Goal: Information Seeking & Learning: Find specific fact

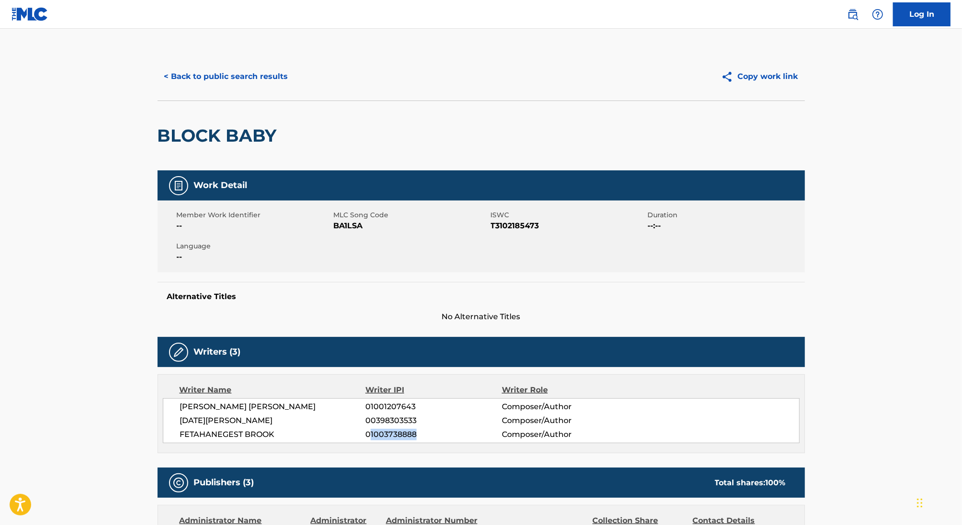
click at [182, 75] on button "< Back to public search results" at bounding box center [226, 77] width 137 height 24
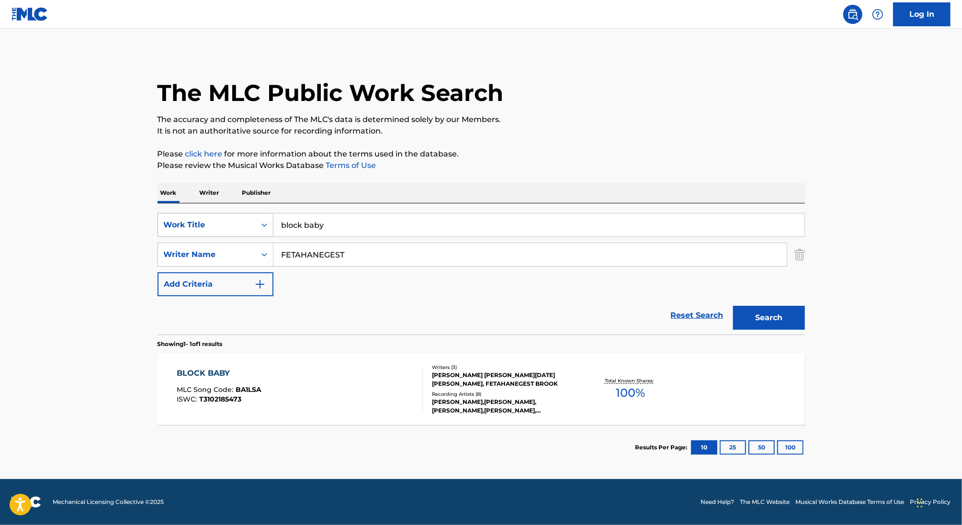
drag, startPoint x: 326, startPoint y: 221, endPoint x: 245, endPoint y: 216, distance: 81.1
click at [245, 216] on div "SearchWithCriteria349d33b7-77eb-4241-8d27-0802e60668fa Work Title block baby" at bounding box center [481, 225] width 647 height 24
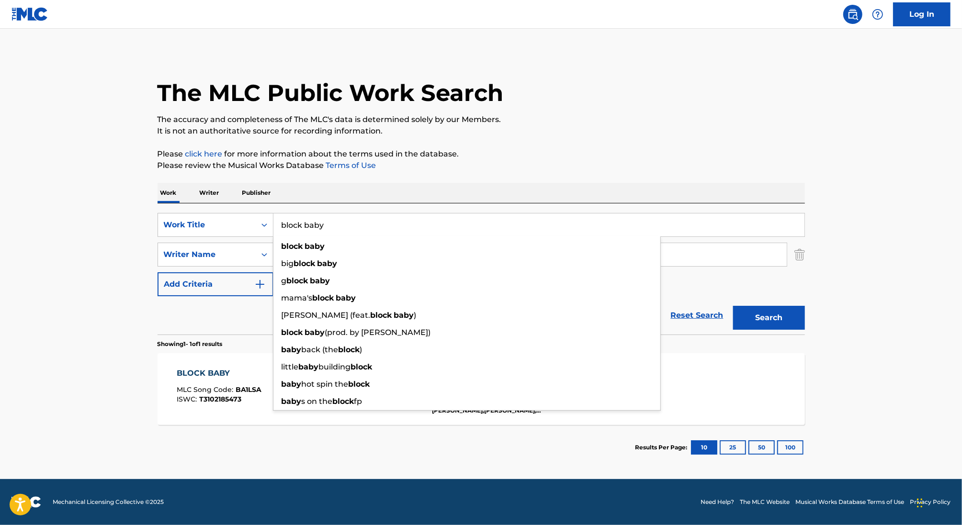
paste input "BROOK"
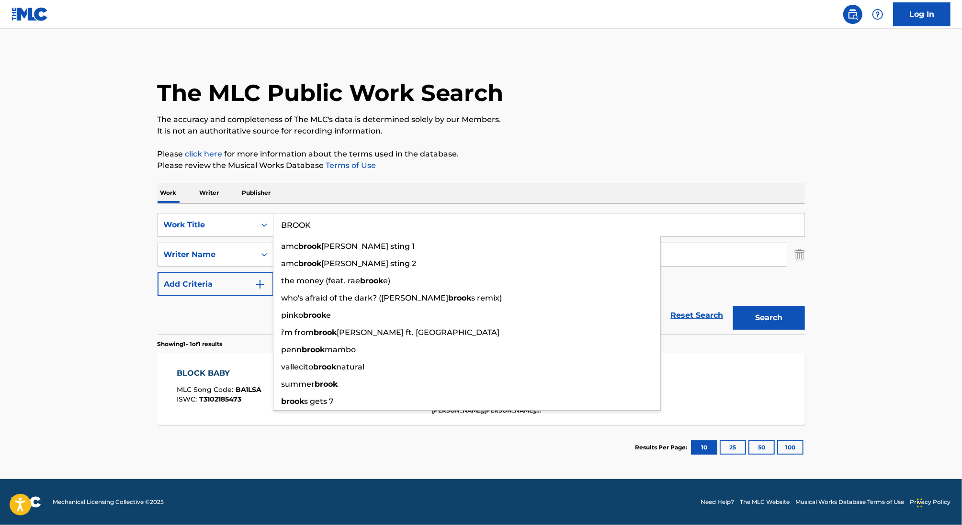
click at [296, 223] on input "BROOK" at bounding box center [538, 225] width 531 height 23
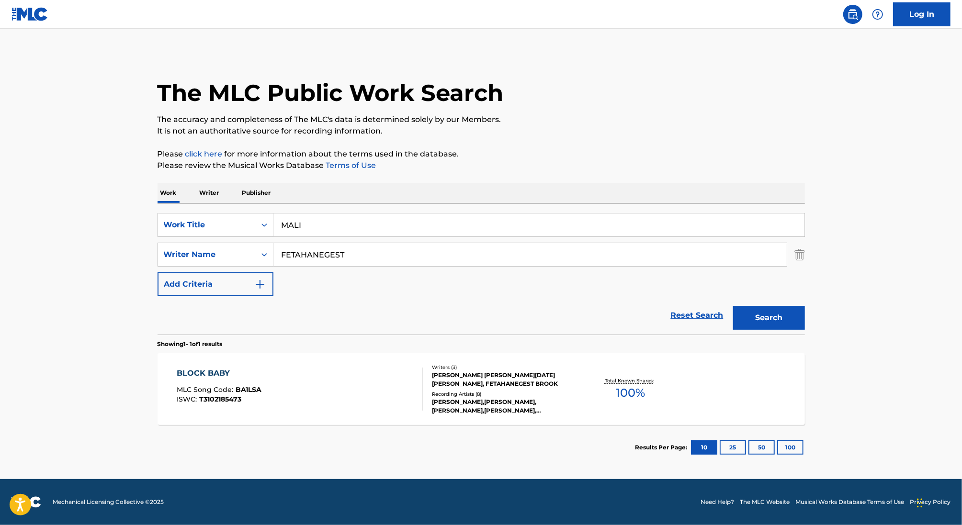
type input "MALI"
click at [308, 256] on input "FETAHANEGEST" at bounding box center [529, 254] width 513 height 23
paste input "BROOK"
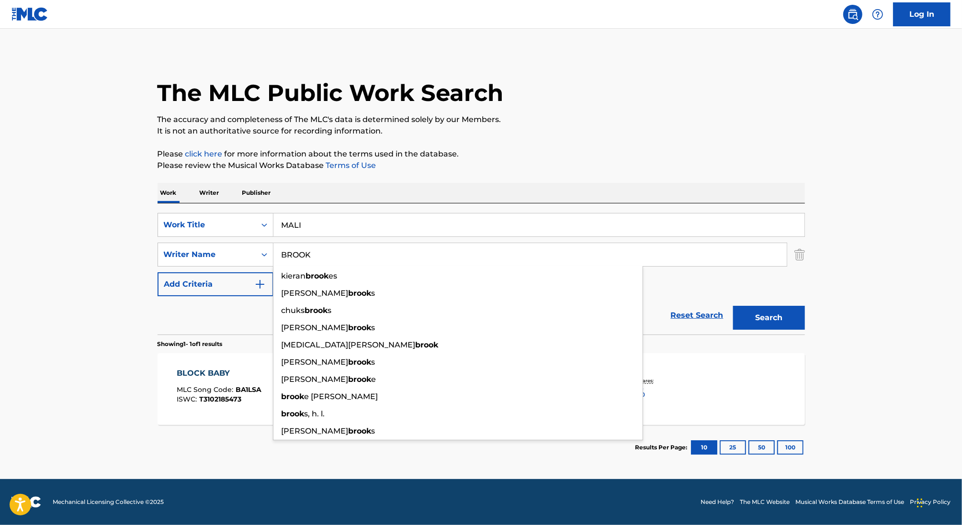
type input "BROOK"
click at [733, 306] on button "Search" at bounding box center [769, 318] width 72 height 24
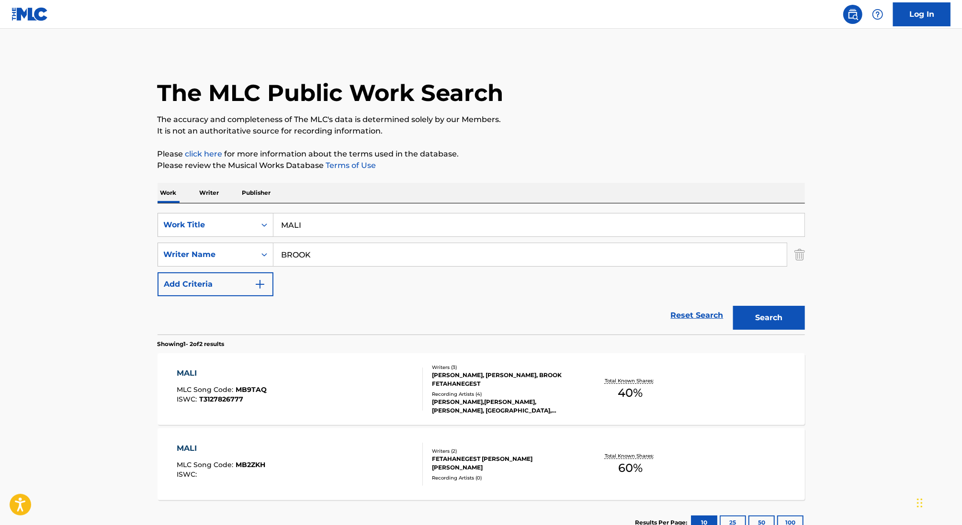
click at [337, 375] on div "MALI MLC Song Code : MB9TAQ ISWC : T3127826777" at bounding box center [300, 389] width 246 height 43
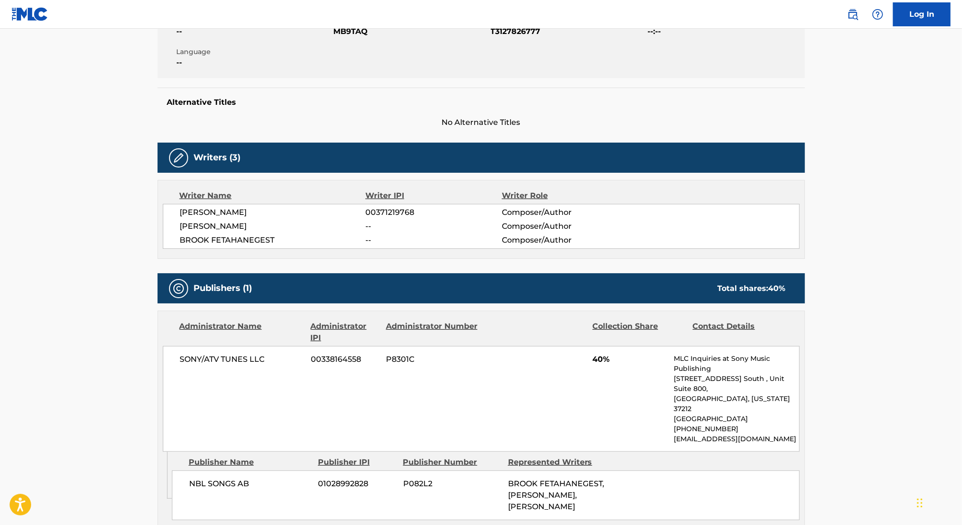
scroll to position [221, 0]
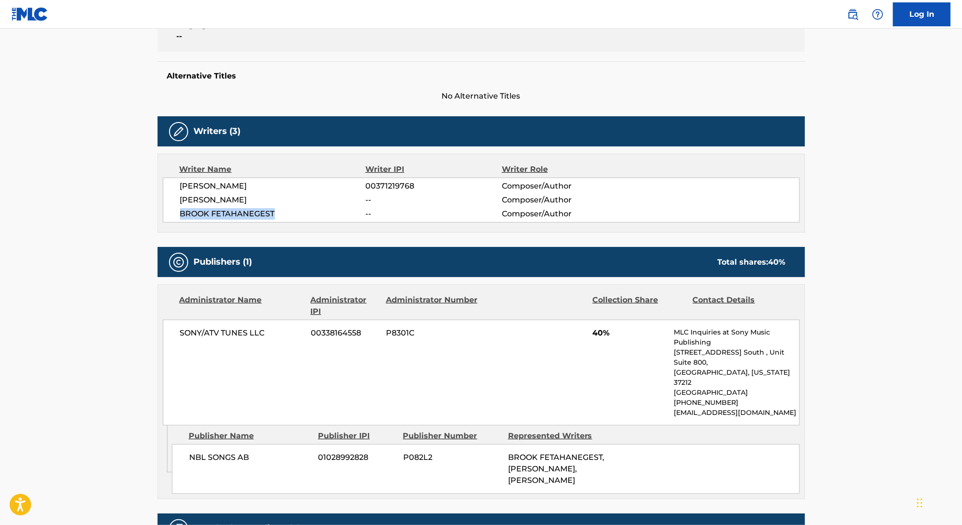
drag, startPoint x: 276, startPoint y: 213, endPoint x: 165, endPoint y: 209, distance: 111.1
click at [165, 209] on div "[PERSON_NAME] 00371219768 Composer/Author [PERSON_NAME] -- Composer/Author [PER…" at bounding box center [481, 200] width 637 height 45
copy span "BROOK FETAHANEGEST"
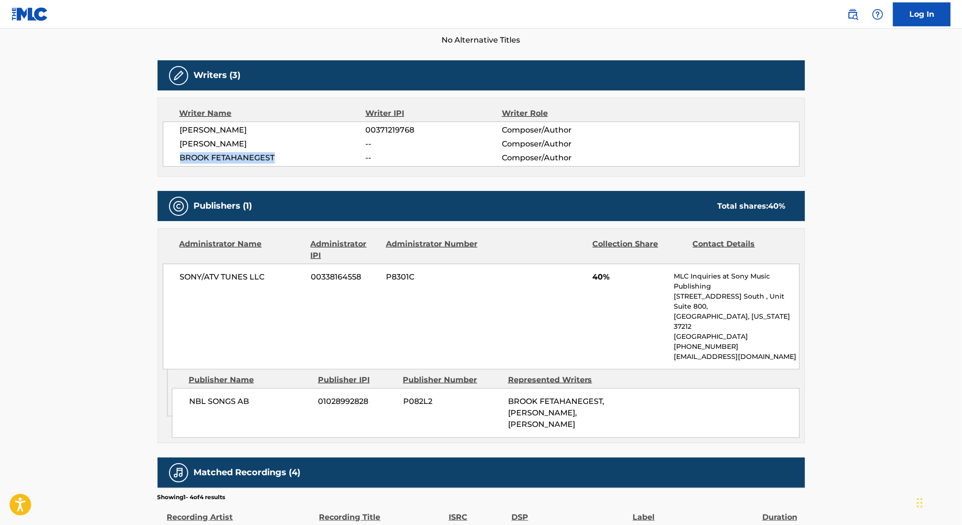
scroll to position [411, 0]
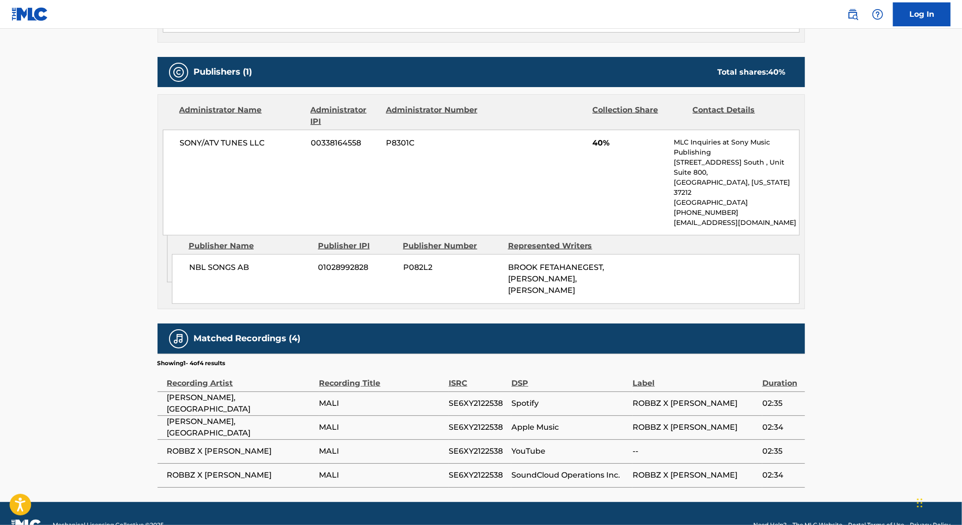
click at [463, 398] on span "SE6XY2122538" at bounding box center [478, 403] width 58 height 11
copy span "SE6XY2122538"
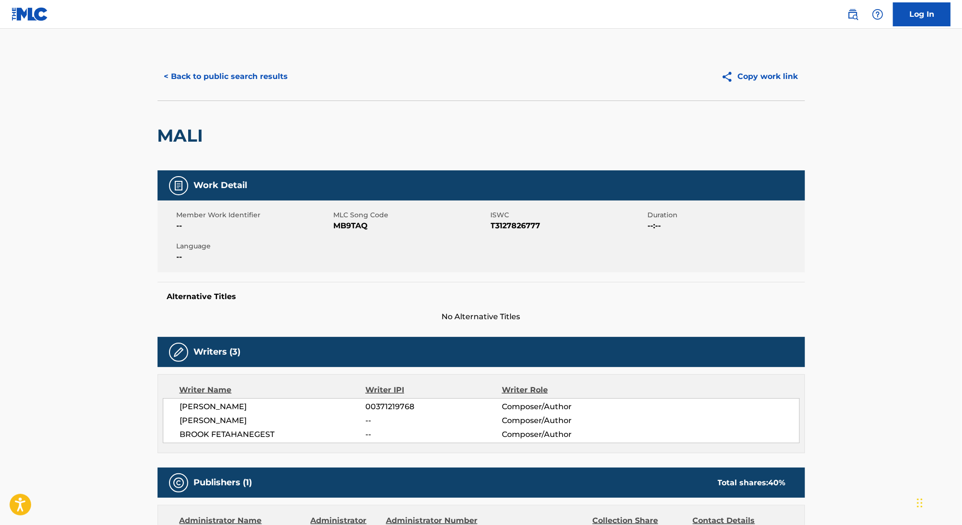
click at [227, 71] on button "< Back to public search results" at bounding box center [226, 77] width 137 height 24
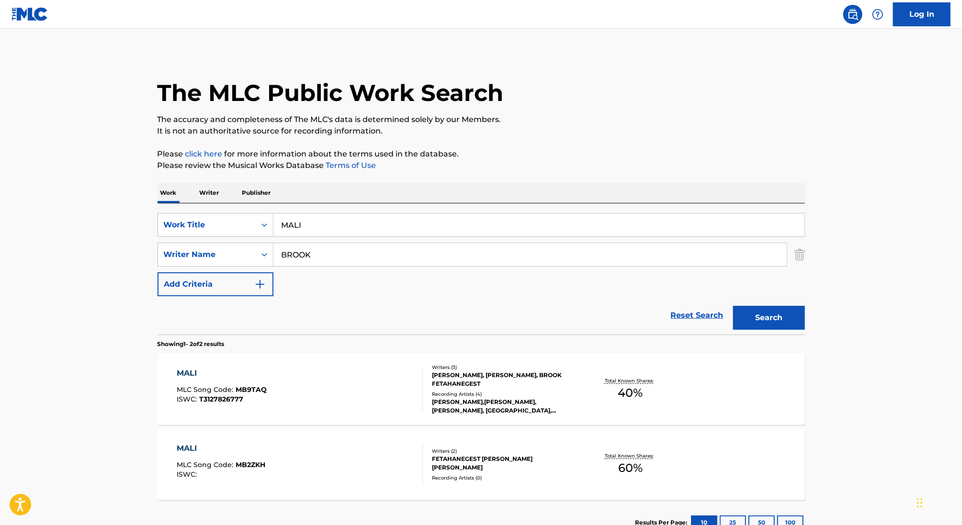
click at [289, 225] on input "MALI" at bounding box center [538, 225] width 531 height 23
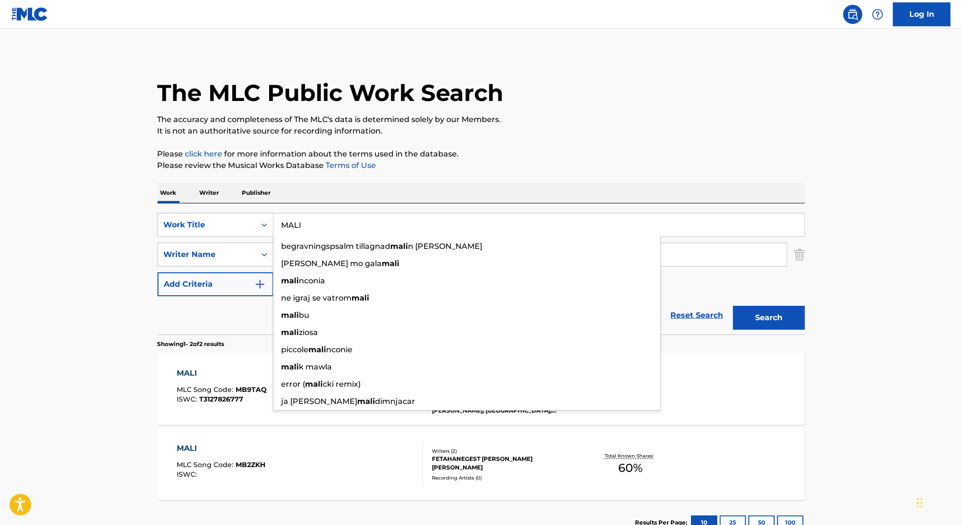
paste input "OHLALA"
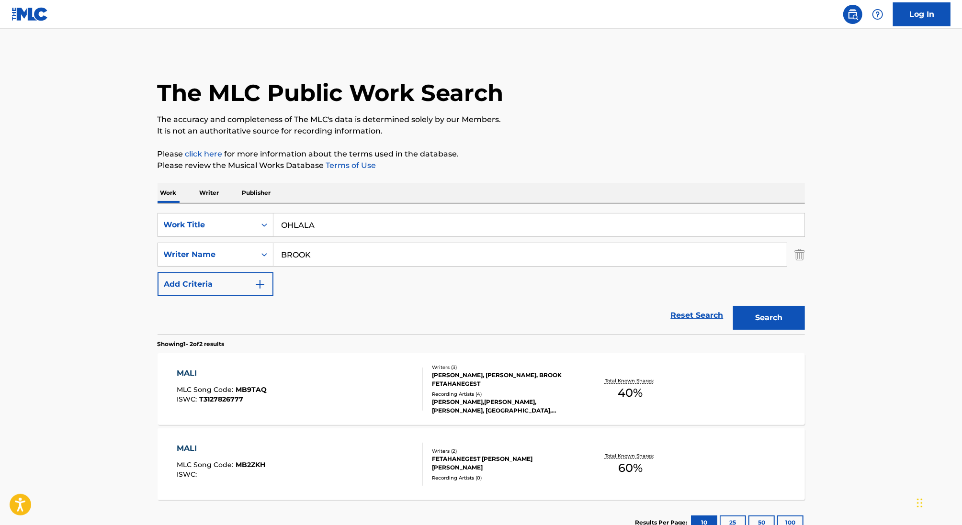
type input "OHLALA"
click at [733, 306] on button "Search" at bounding box center [769, 318] width 72 height 24
click at [341, 372] on div "OHLALA MLC Song Code : OD06WP ISWC : T3127826744" at bounding box center [300, 389] width 246 height 43
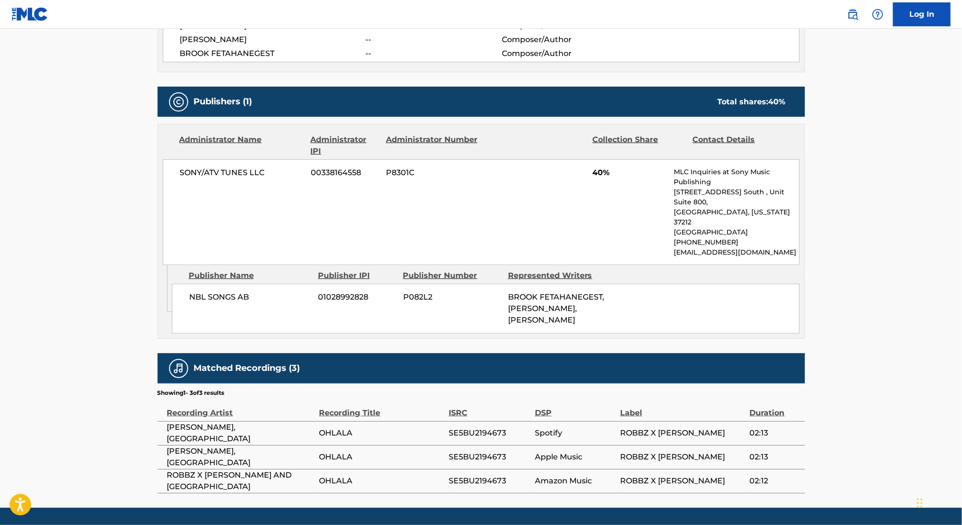
scroll to position [387, 0]
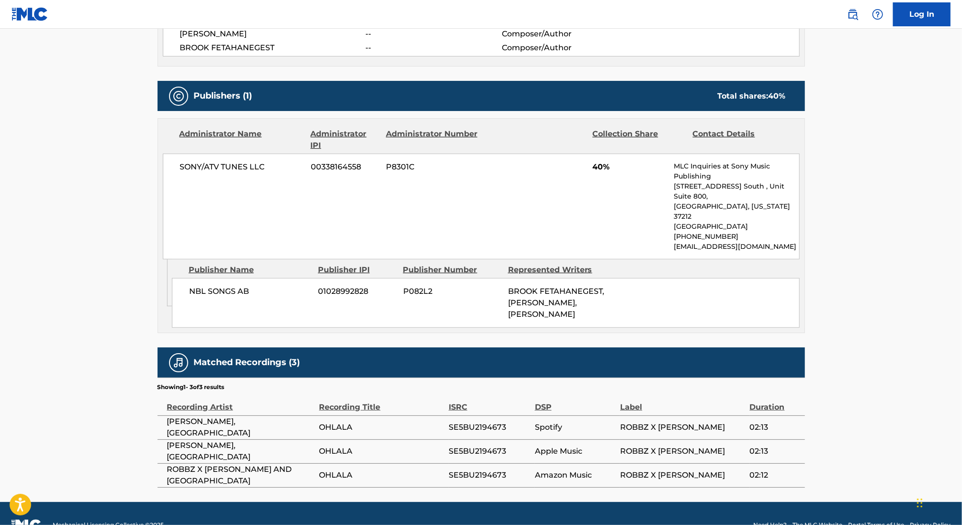
click at [463, 422] on span "SE5BU2194673" at bounding box center [489, 427] width 81 height 11
copy span "SE5BU2194673"
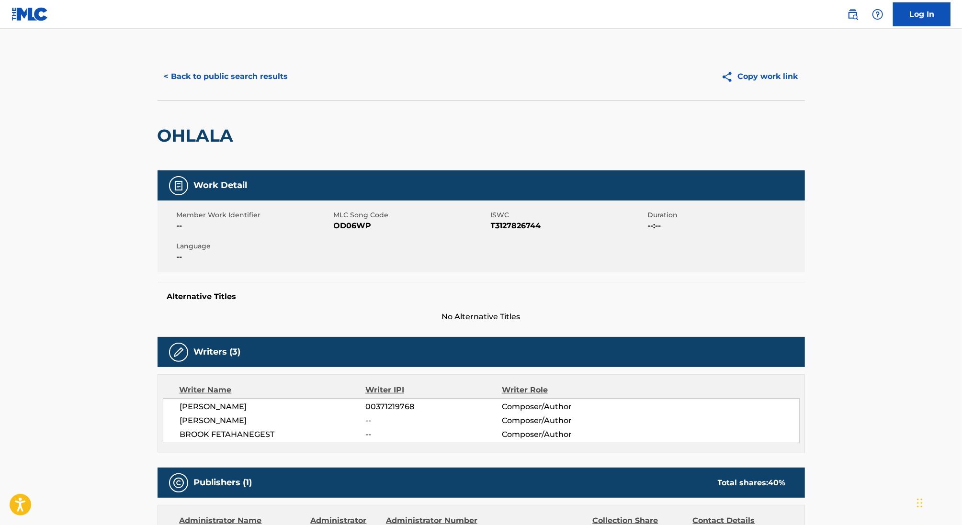
click at [260, 76] on button "< Back to public search results" at bounding box center [226, 77] width 137 height 24
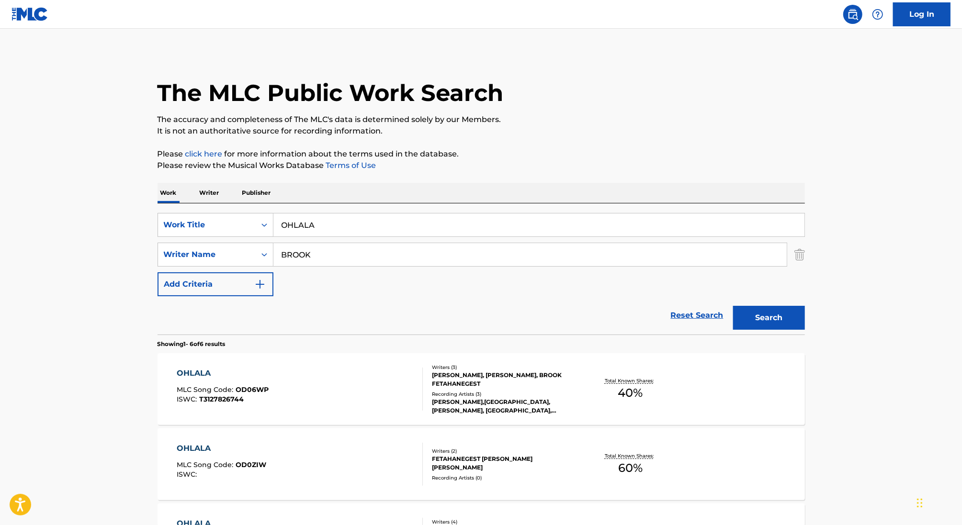
click at [296, 222] on input "OHLALA" at bounding box center [538, 225] width 531 height 23
paste input "SKUDUDU"
type input "SKUDUDU"
click at [733, 306] on button "Search" at bounding box center [769, 318] width 72 height 24
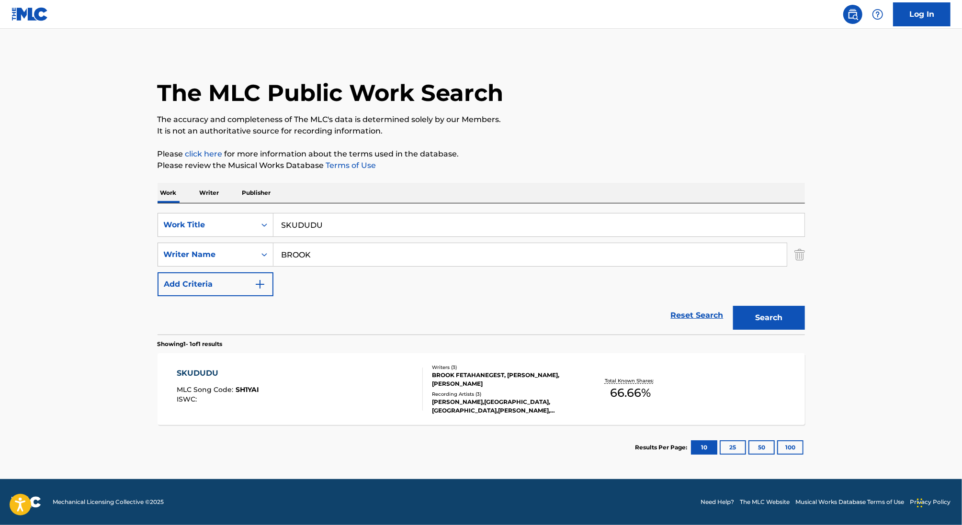
click at [322, 381] on div "SKUDUDU MLC Song Code : SH1YAI ISWC :" at bounding box center [300, 389] width 246 height 43
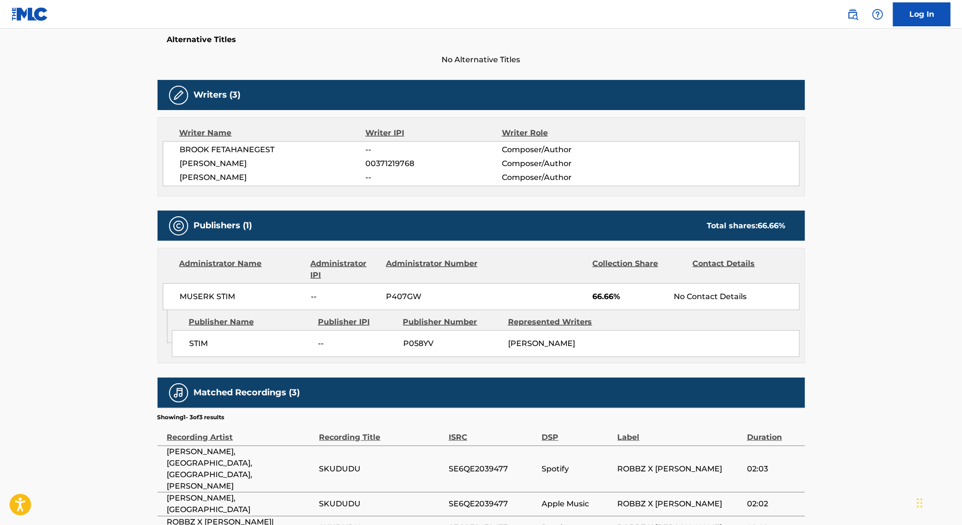
scroll to position [308, 0]
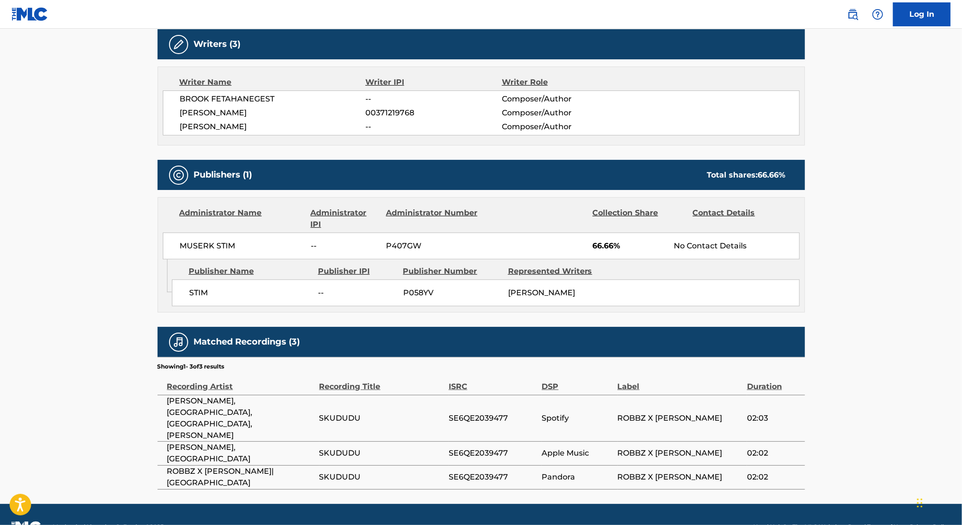
click at [344, 413] on span "SKUDUDU" at bounding box center [381, 418] width 124 height 11
copy span "SKUDUDU"
click at [465, 413] on span "SE6QE2039477" at bounding box center [493, 418] width 89 height 11
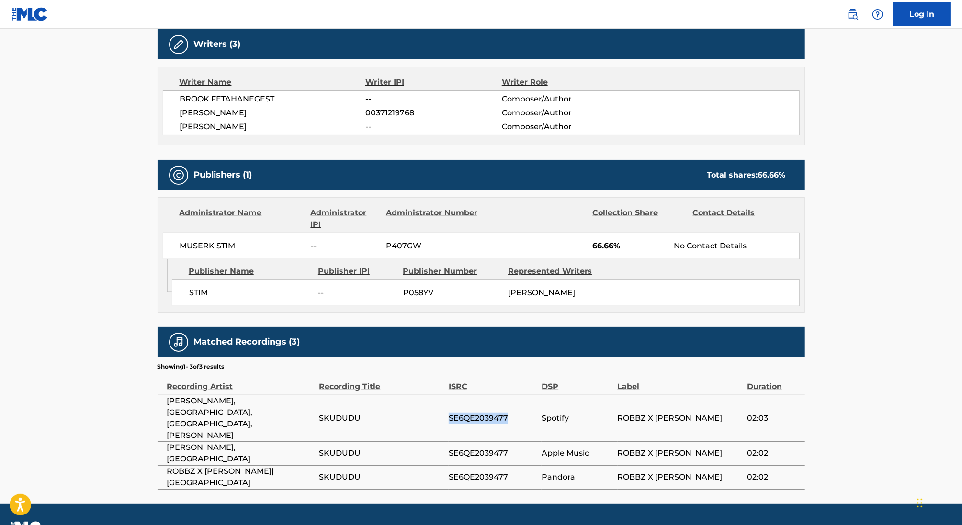
copy span "SE6QE2039477"
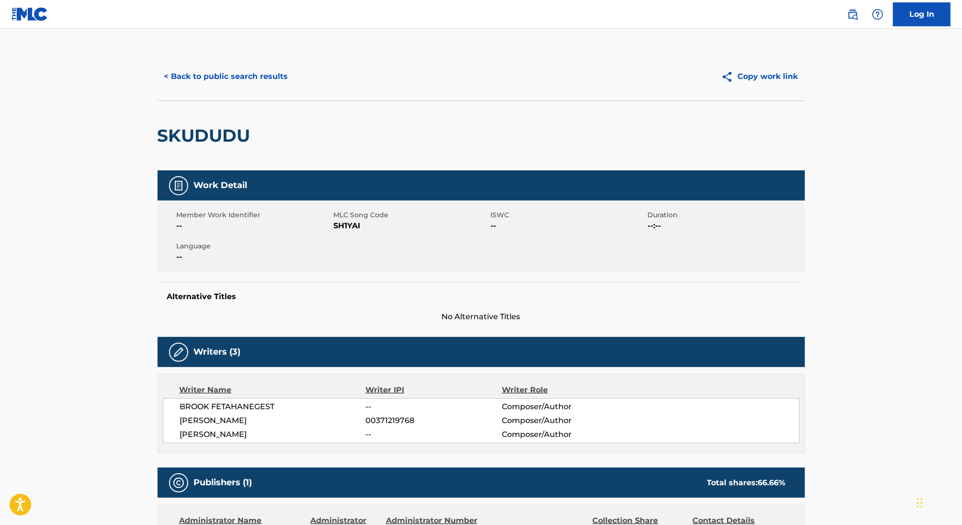
click at [210, 75] on button "< Back to public search results" at bounding box center [226, 77] width 137 height 24
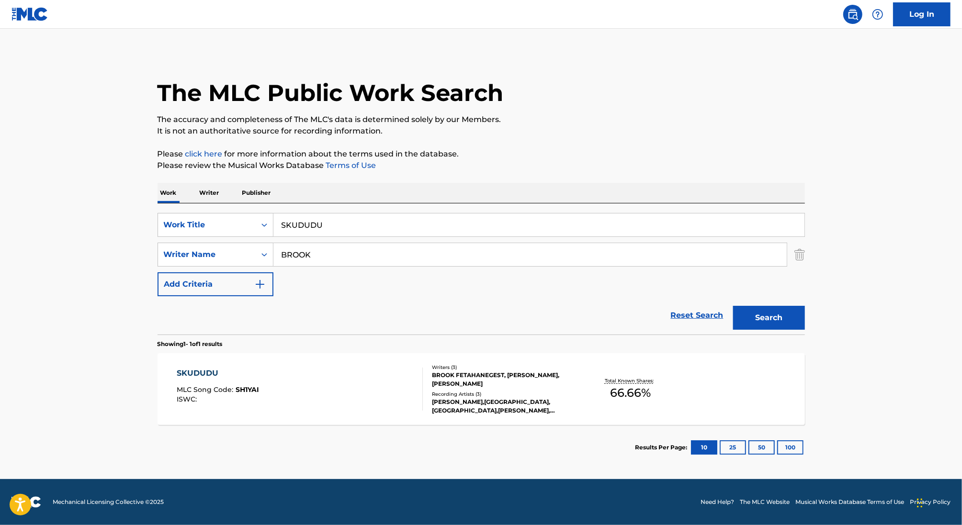
click at [299, 223] on input "SKUDUDU" at bounding box center [538, 225] width 531 height 23
paste input "Tudo por Você"
type input "Tudo por Você"
click at [305, 252] on input "BROOK" at bounding box center [529, 254] width 513 height 23
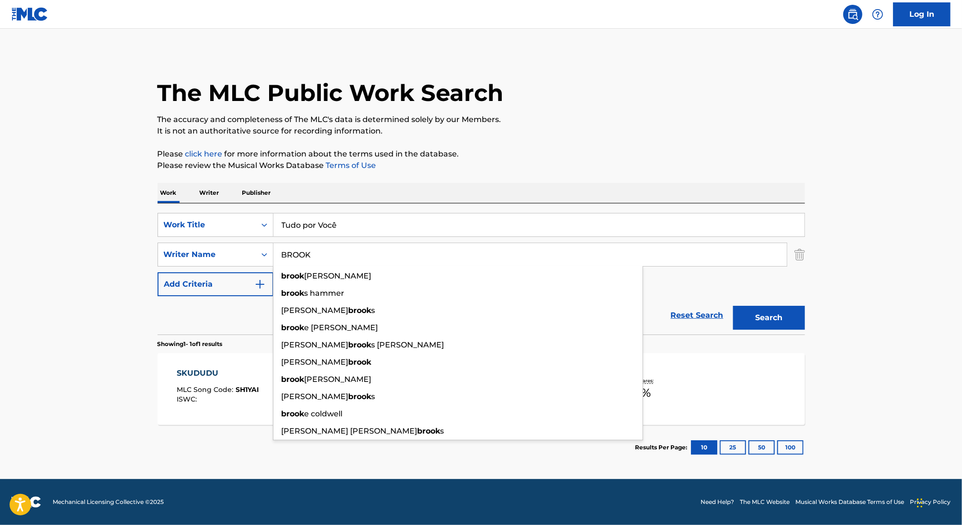
click at [305, 252] on input "BROOK" at bounding box center [529, 254] width 513 height 23
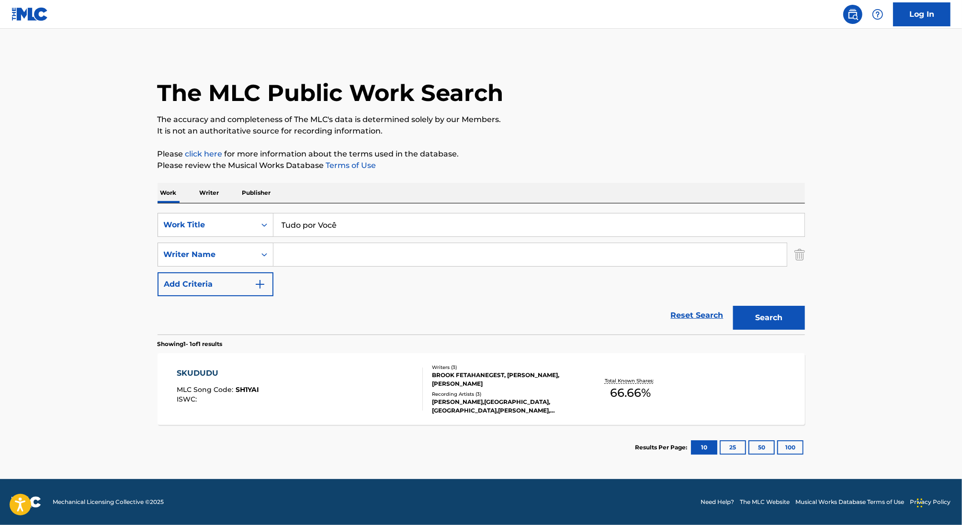
click at [733, 306] on button "Search" at bounding box center [769, 318] width 72 height 24
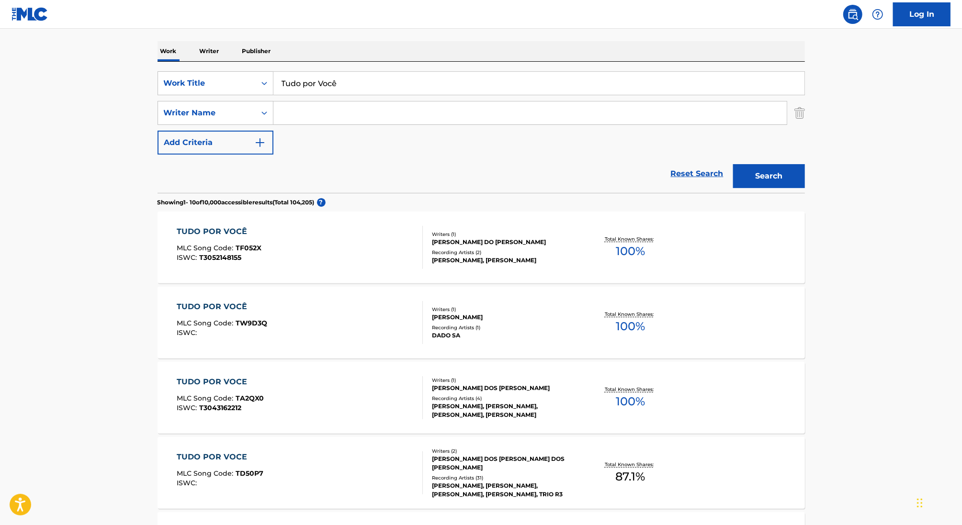
scroll to position [144, 0]
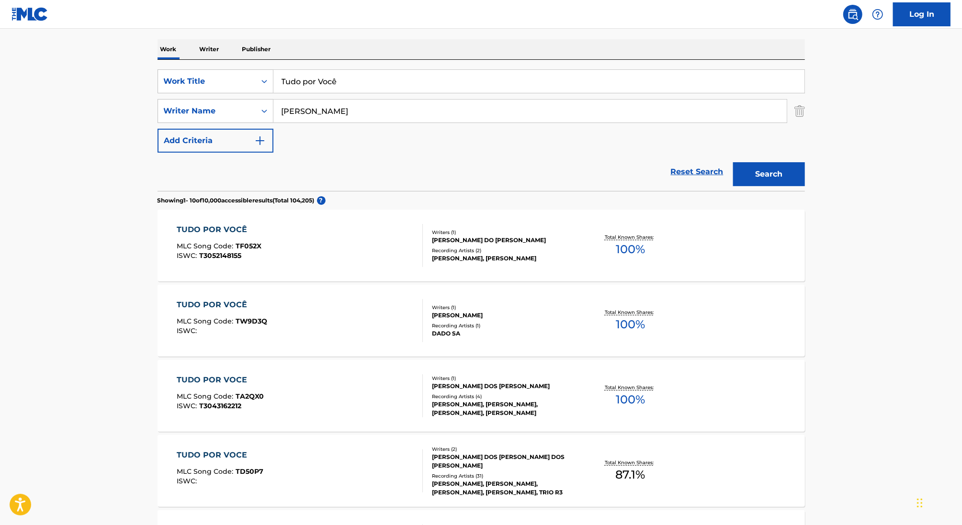
type input "[PERSON_NAME]"
click at [733, 162] on button "Search" at bounding box center [769, 174] width 72 height 24
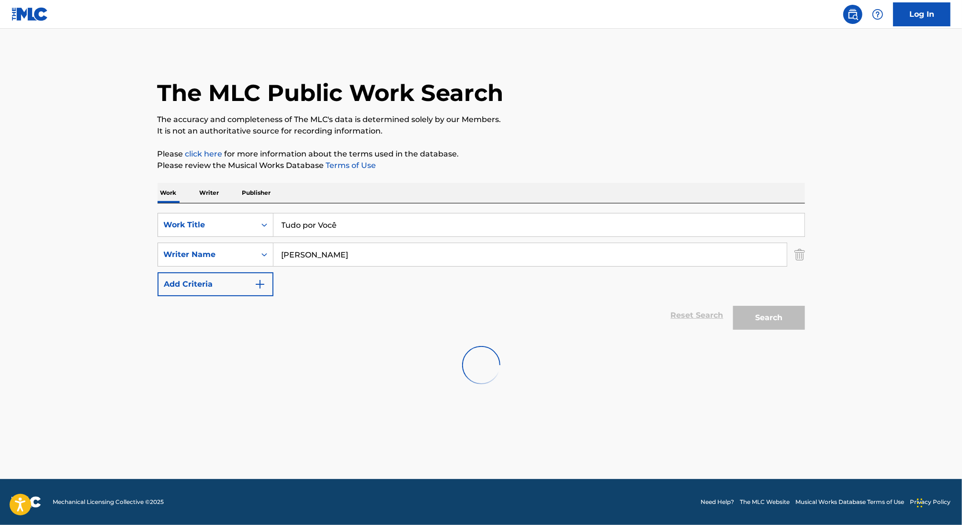
scroll to position [0, 0]
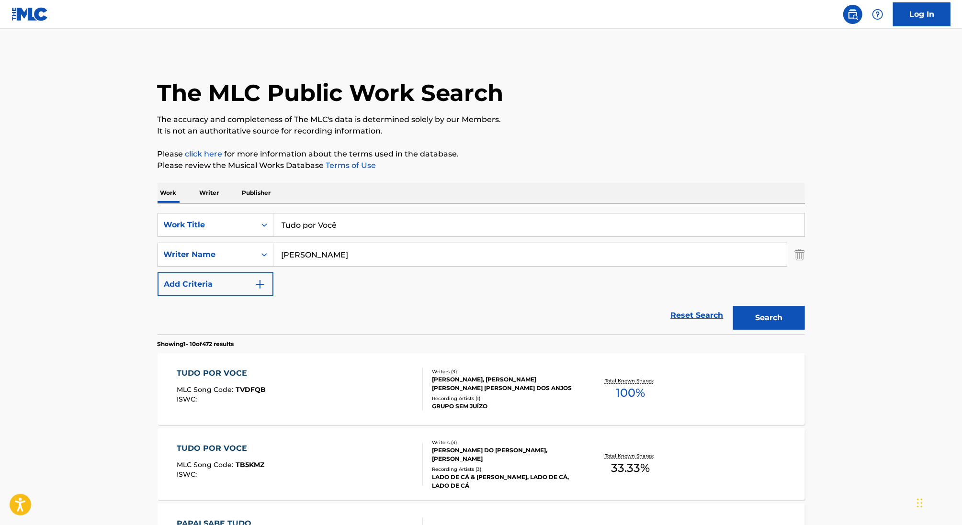
click at [350, 380] on div "TUDO POR VOCE MLC Song Code : TVDFQB ISWC :" at bounding box center [300, 389] width 246 height 43
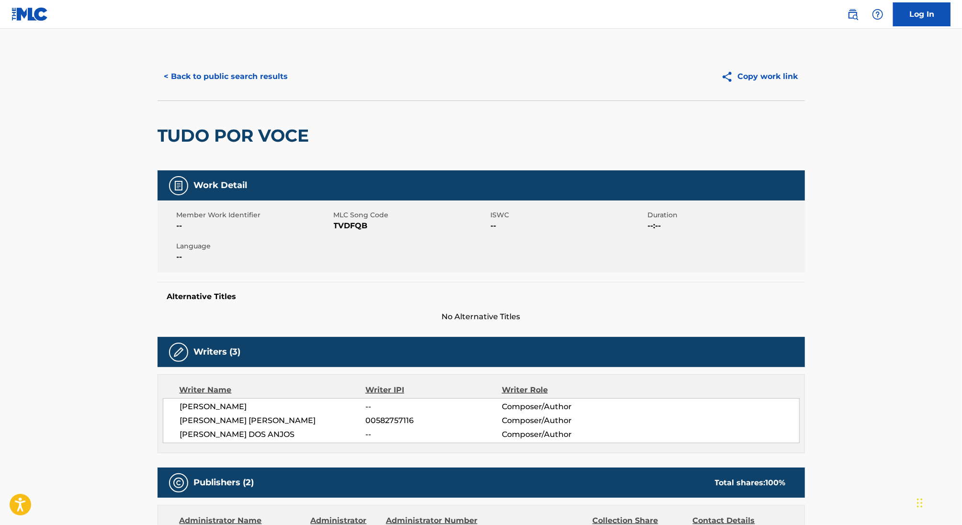
click at [214, 71] on button "< Back to public search results" at bounding box center [226, 77] width 137 height 24
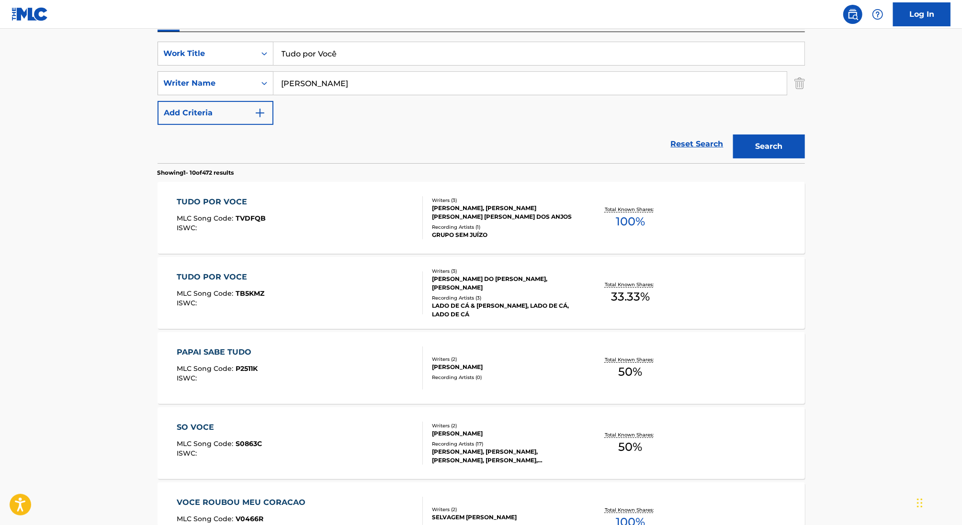
scroll to position [181, 0]
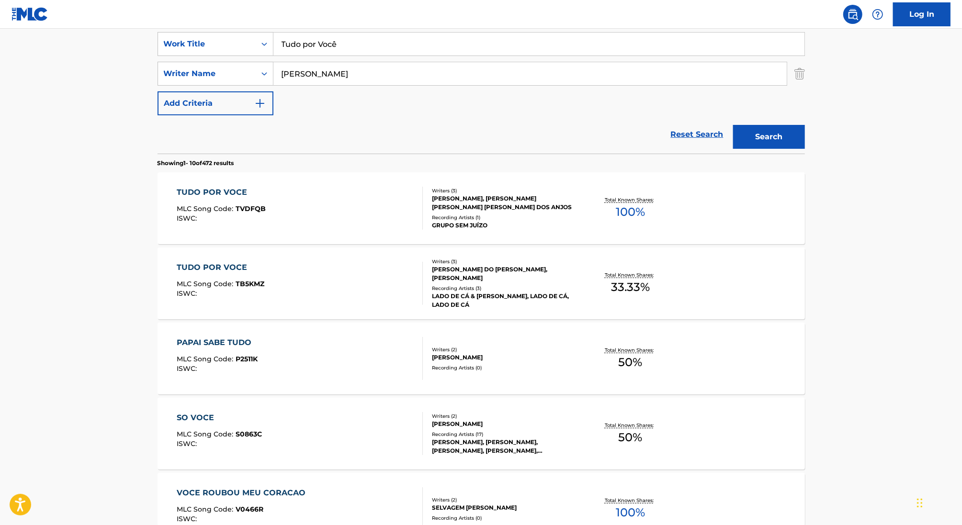
click at [335, 297] on div "TUDO POR VOCE MLC Song Code : TB5KMZ ISWC :" at bounding box center [300, 283] width 246 height 43
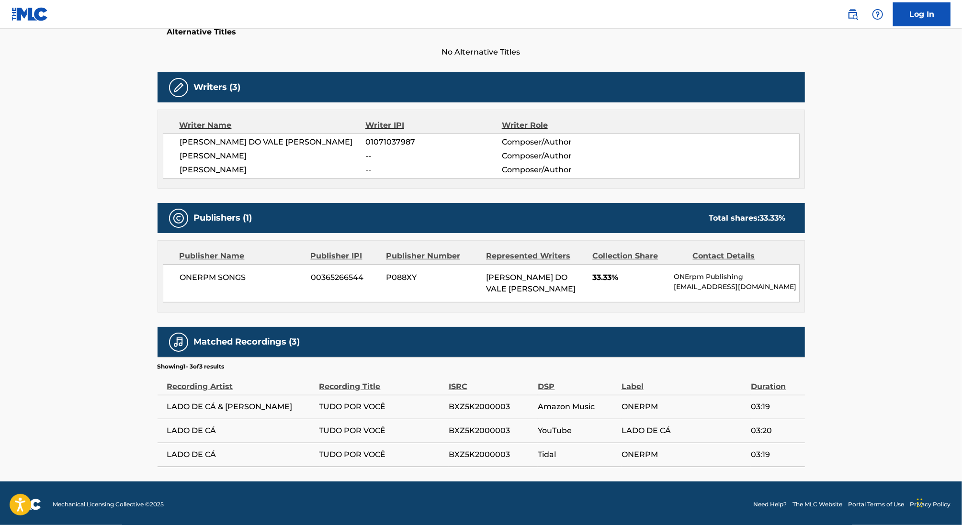
scroll to position [261, 0]
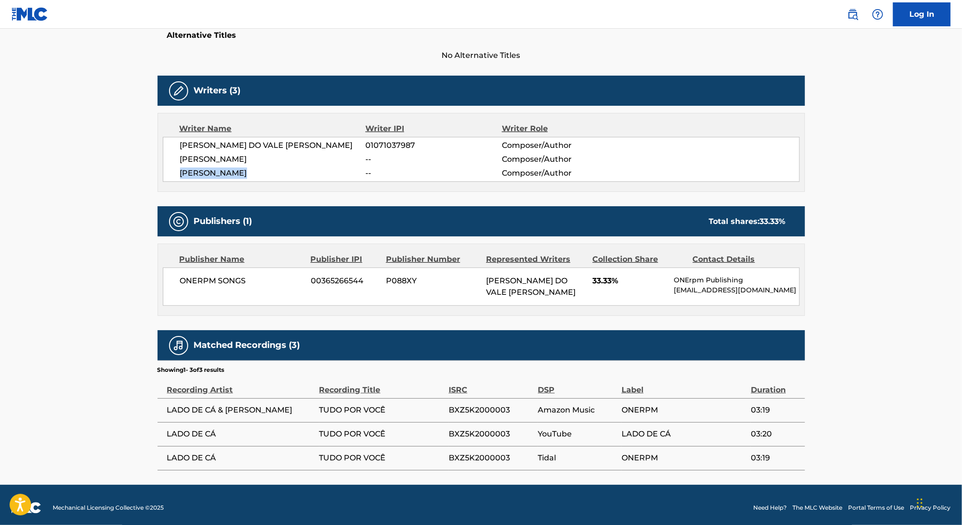
drag, startPoint x: 248, startPoint y: 174, endPoint x: 168, endPoint y: 174, distance: 80.4
click at [168, 174] on div "[PERSON_NAME] DO VALE [PERSON_NAME] 01071037987 Composer/Author [PERSON_NAME] -…" at bounding box center [481, 159] width 637 height 45
copy span "[PERSON_NAME]"
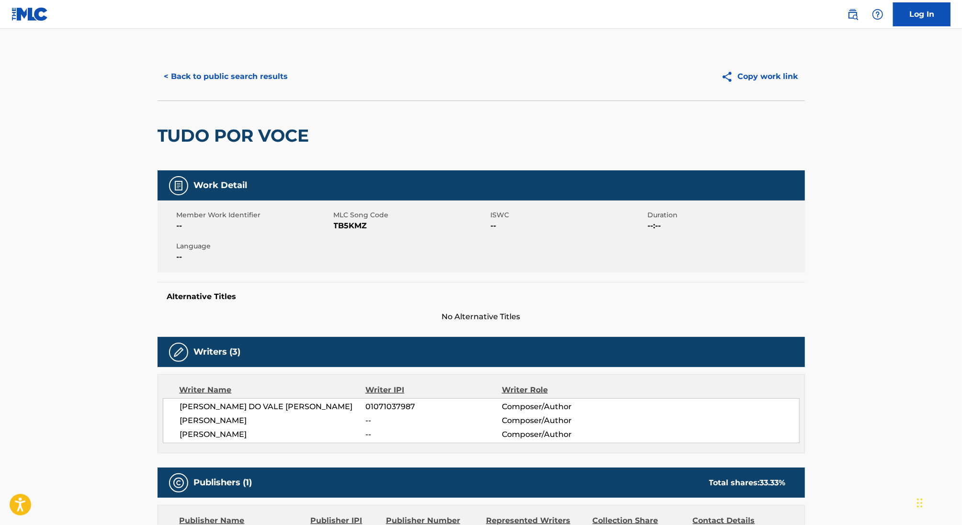
click at [229, 64] on div "< Back to public search results Copy work link" at bounding box center [481, 77] width 647 height 48
click at [228, 76] on button "< Back to public search results" at bounding box center [226, 77] width 137 height 24
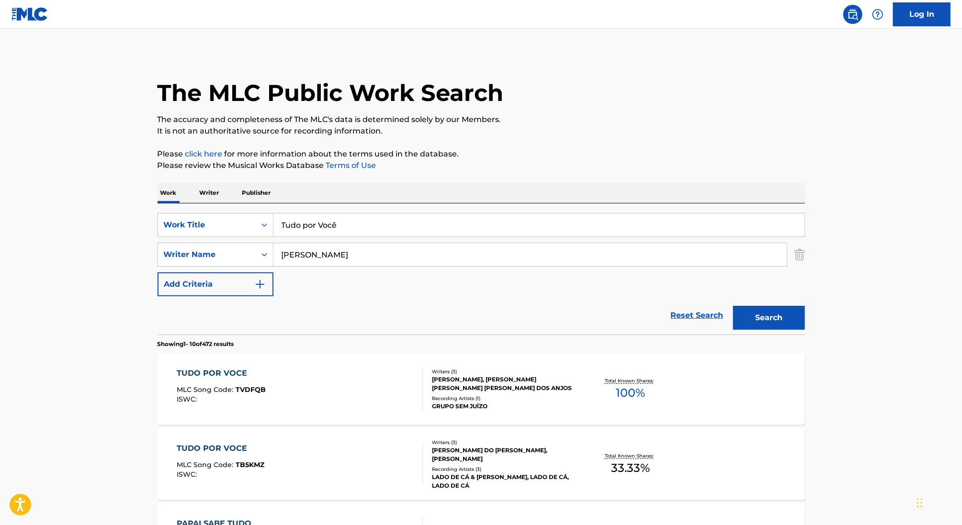
click at [212, 191] on p "Writer" at bounding box center [209, 193] width 25 height 20
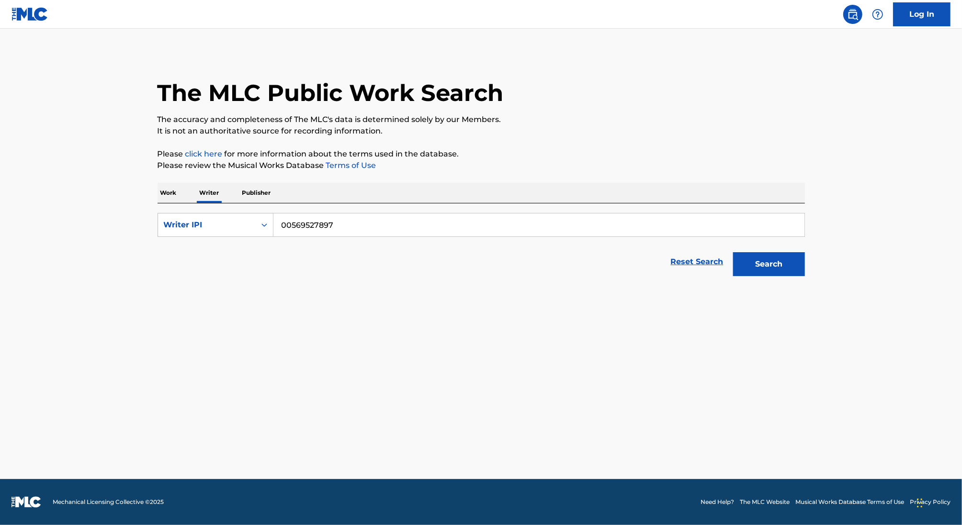
click at [302, 224] on input "00569527897" at bounding box center [538, 225] width 531 height 23
click at [224, 226] on div "Writer IPI" at bounding box center [207, 224] width 86 height 11
click at [225, 242] on div "Writer Name" at bounding box center [215, 249] width 115 height 24
click at [304, 227] on input "Search Form" at bounding box center [538, 225] width 531 height 23
paste input "[PERSON_NAME]"
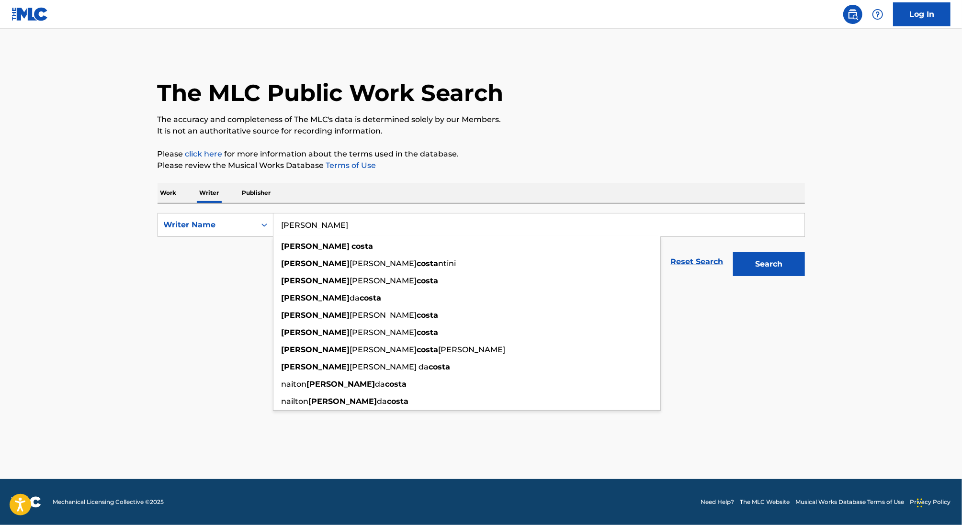
type input "[PERSON_NAME]"
click at [733, 252] on button "Search" at bounding box center [769, 264] width 72 height 24
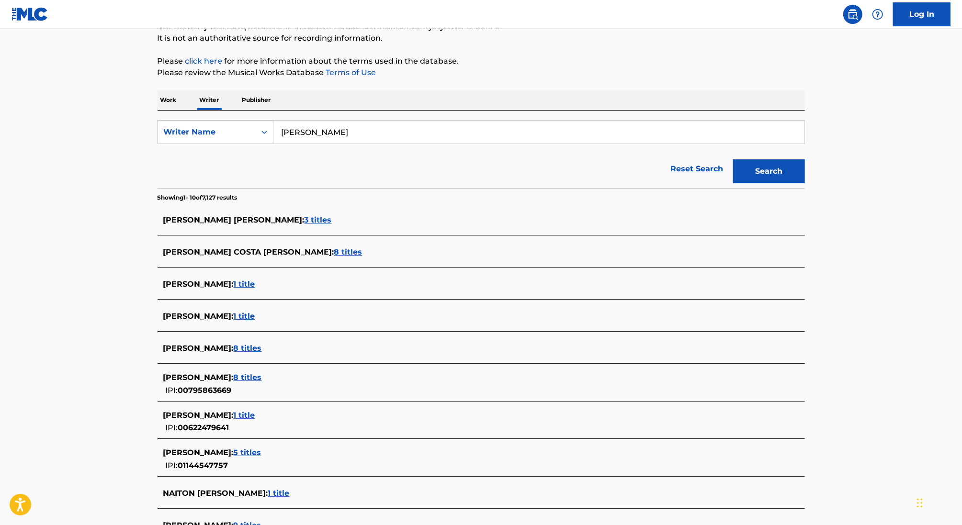
scroll to position [99, 0]
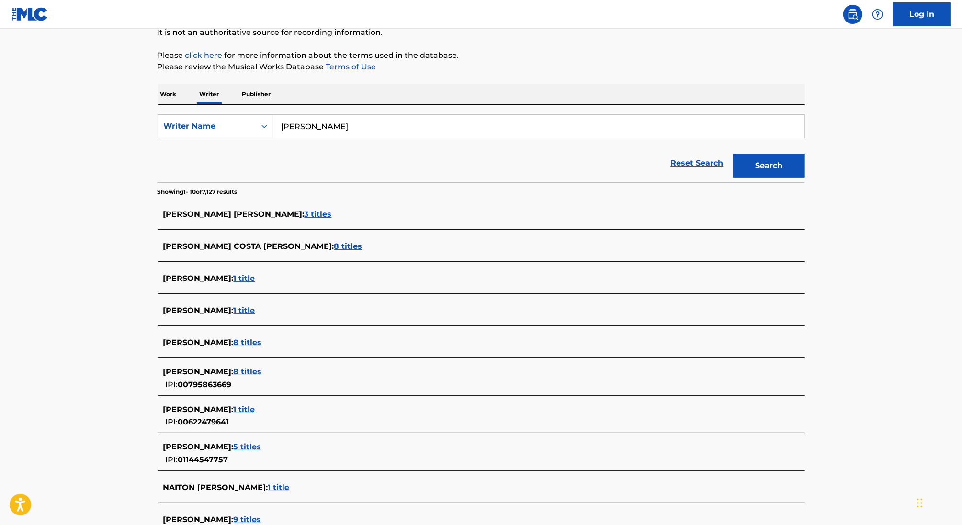
click at [109, 324] on main "The MLC Public Work Search The accuracy and completeness of The MLC's data is d…" at bounding box center [481, 259] width 962 height 659
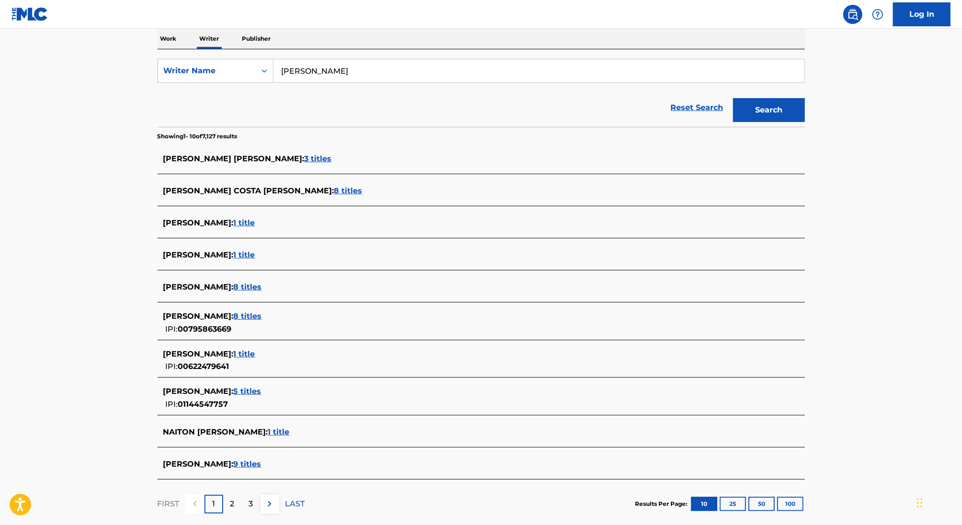
scroll to position [156, 0]
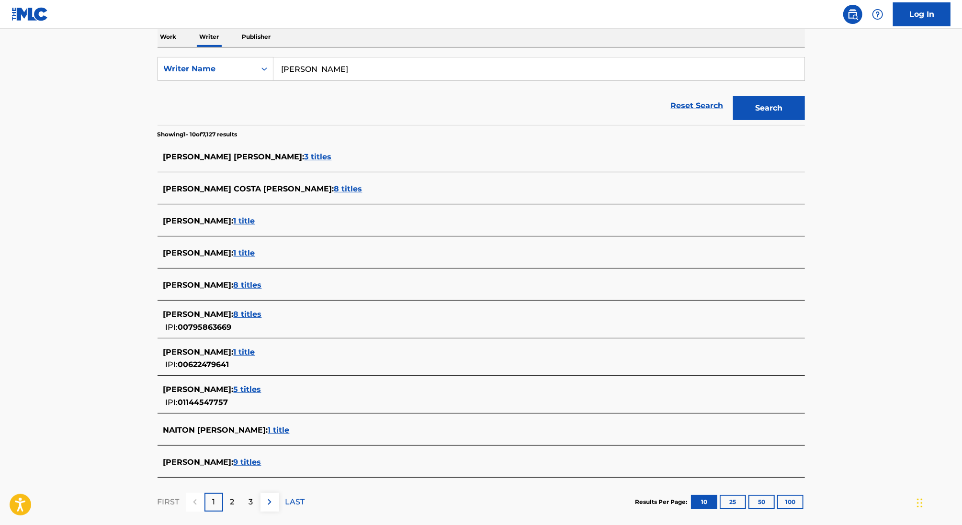
click at [320, 183] on div "[PERSON_NAME] COSTA [PERSON_NAME] : 8 titles" at bounding box center [468, 188] width 611 height 11
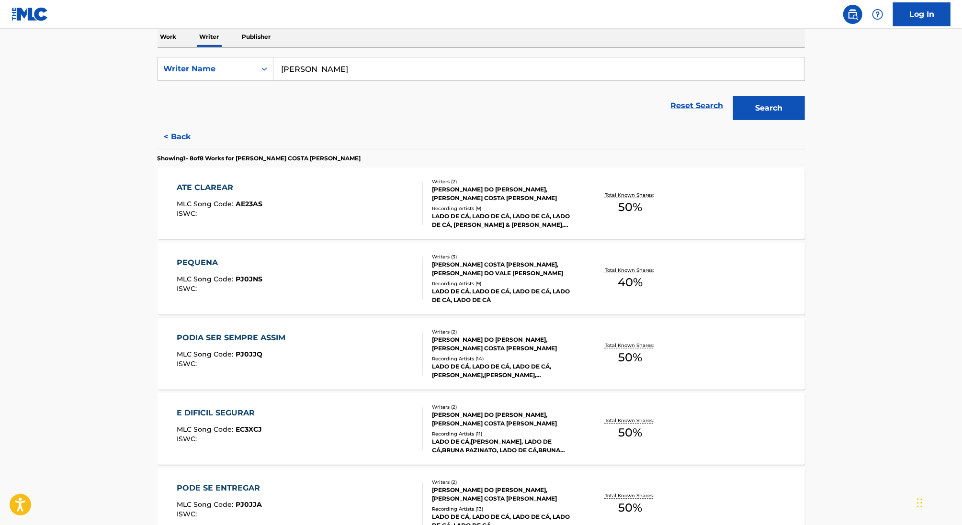
click at [318, 206] on div "ATE CLAREAR MLC Song Code : AE23AS ISWC :" at bounding box center [300, 203] width 246 height 43
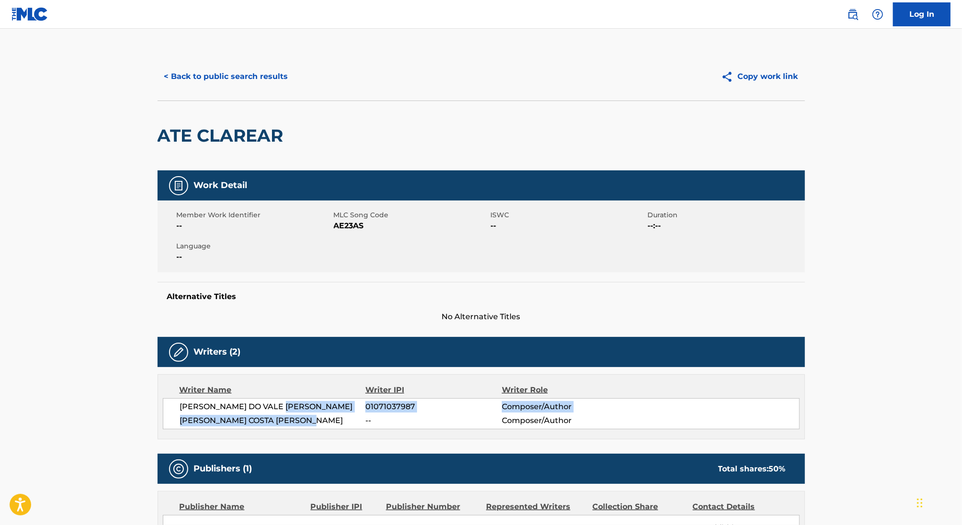
drag, startPoint x: 314, startPoint y: 422, endPoint x: 167, endPoint y: 413, distance: 147.8
click at [167, 413] on div "[PERSON_NAME] DO VALE [PERSON_NAME] 01071037987 Composer/Author [PERSON_NAME] C…" at bounding box center [481, 413] width 637 height 31
click at [219, 411] on span "[PERSON_NAME] DO VALE [PERSON_NAME]" at bounding box center [273, 406] width 186 height 11
drag, startPoint x: 329, startPoint y: 421, endPoint x: 181, endPoint y: 420, distance: 147.9
click at [181, 420] on span "[PERSON_NAME] COSTA [PERSON_NAME]" at bounding box center [273, 420] width 186 height 11
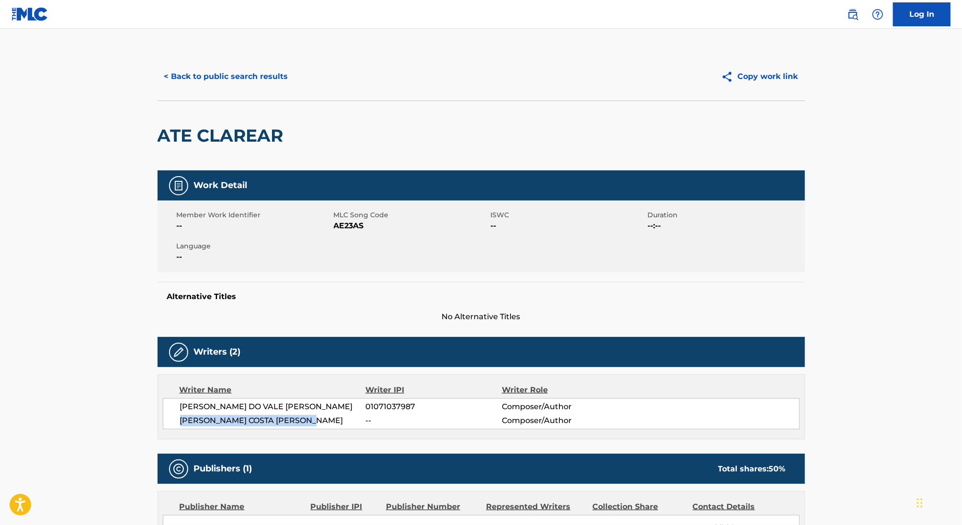
copy span "[PERSON_NAME] COSTA [PERSON_NAME]"
click at [223, 79] on button "< Back to public search results" at bounding box center [226, 77] width 137 height 24
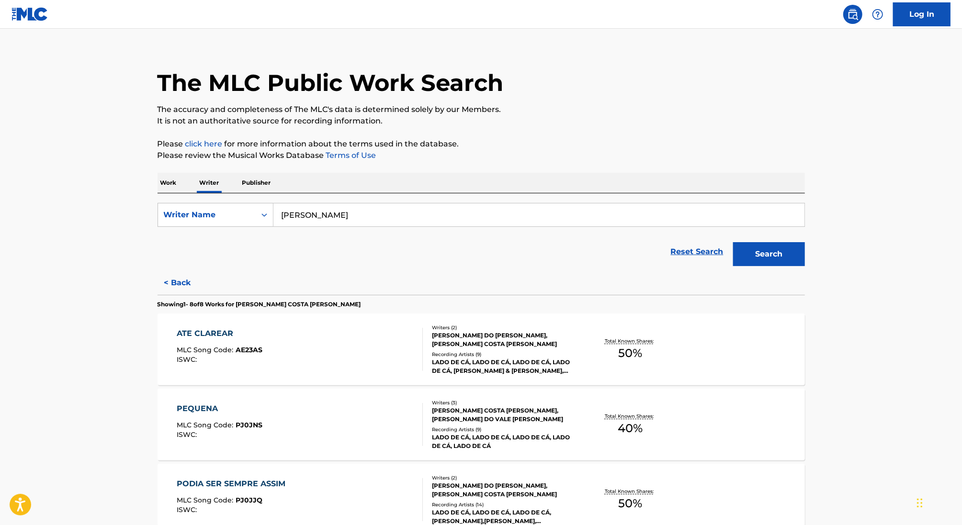
scroll to position [11, 0]
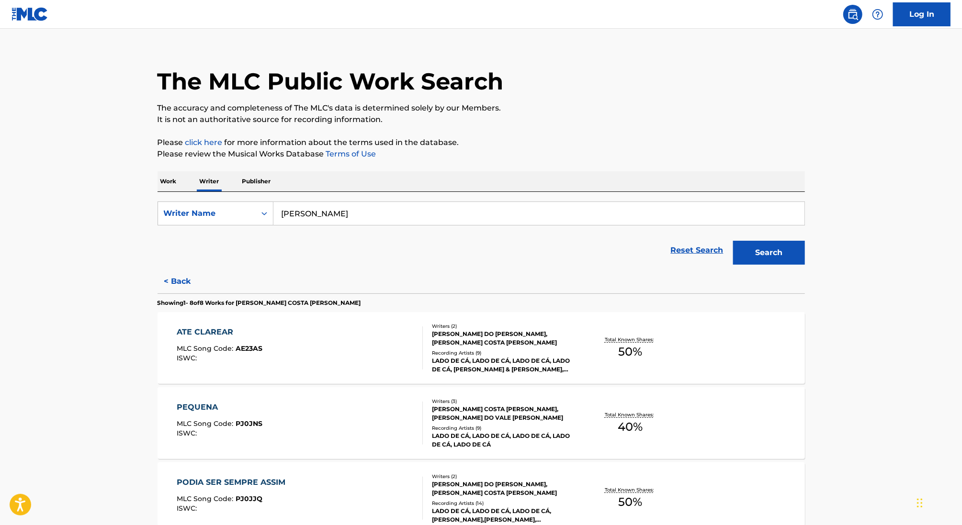
click at [176, 283] on button "< Back" at bounding box center [186, 282] width 57 height 24
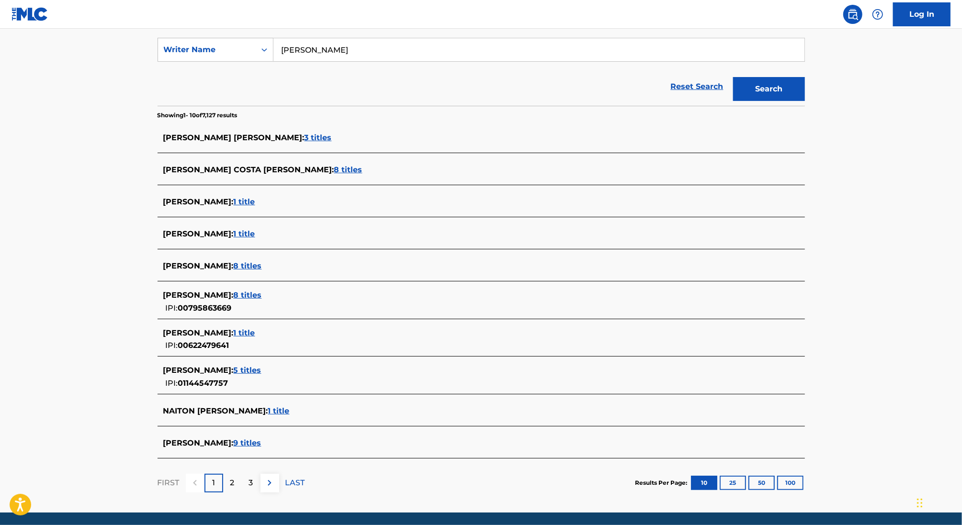
scroll to position [180, 0]
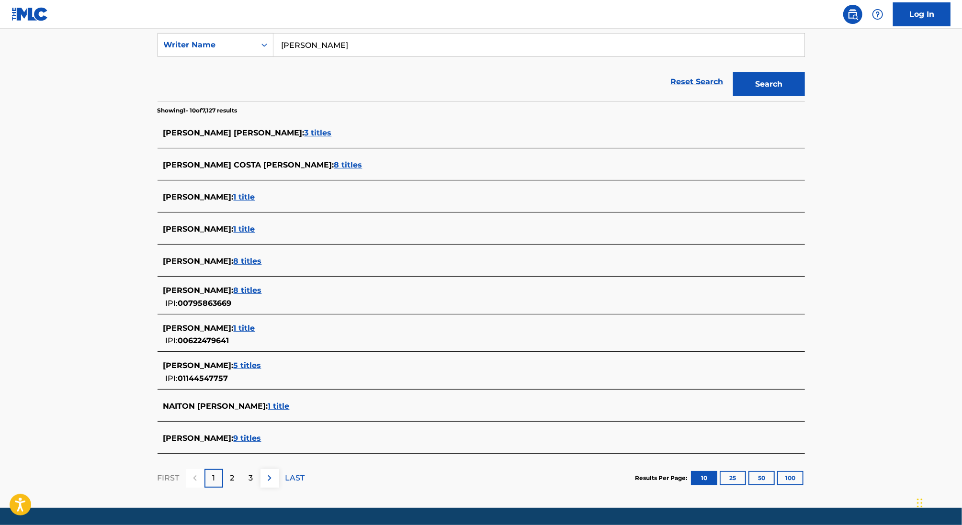
click at [262, 293] on span "8 titles" at bounding box center [248, 290] width 28 height 9
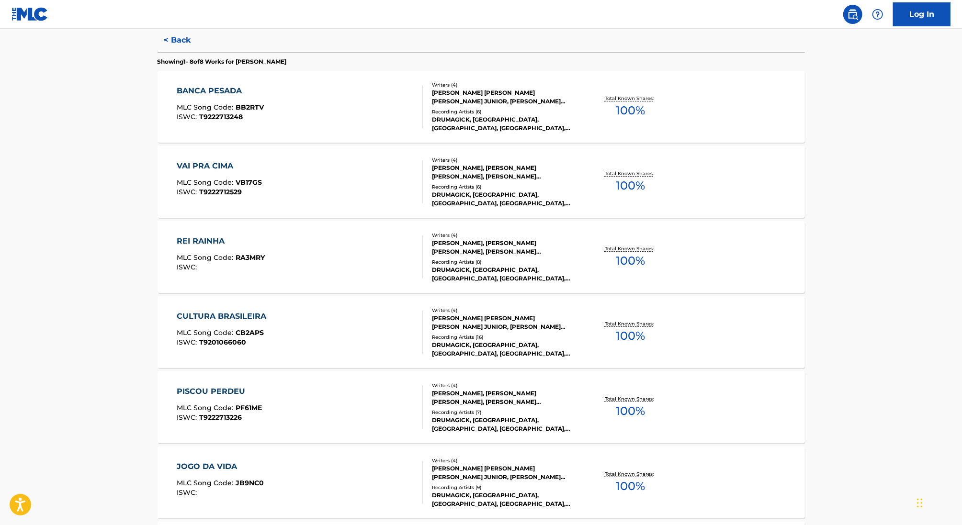
scroll to position [0, 0]
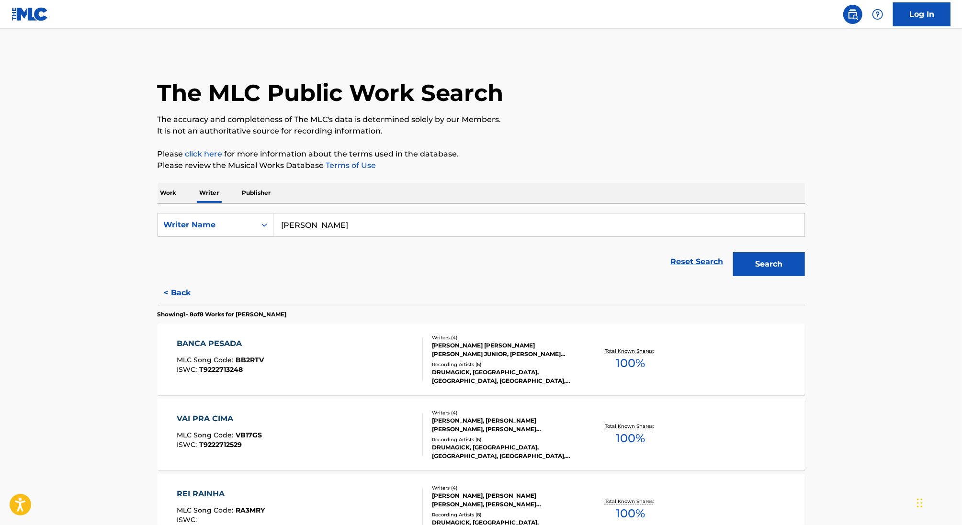
click at [186, 290] on button "< Back" at bounding box center [186, 293] width 57 height 24
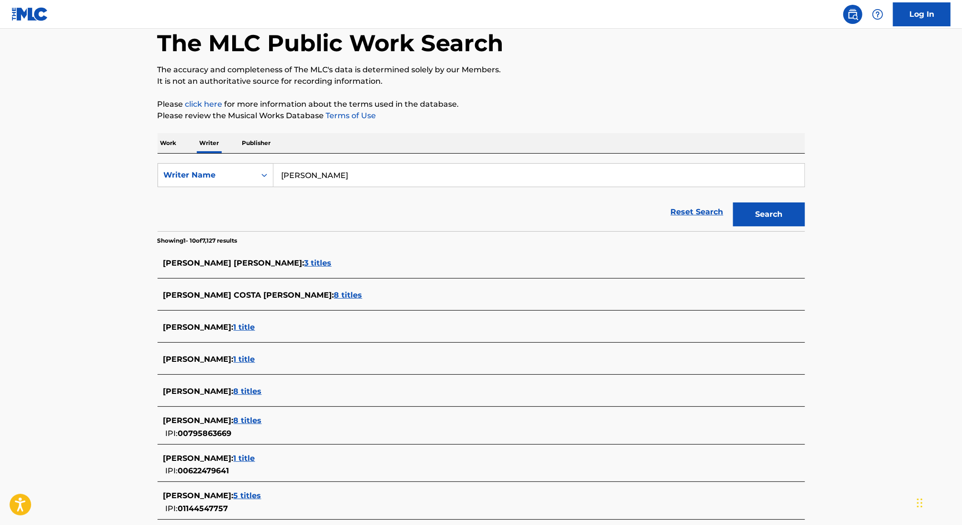
scroll to position [57, 0]
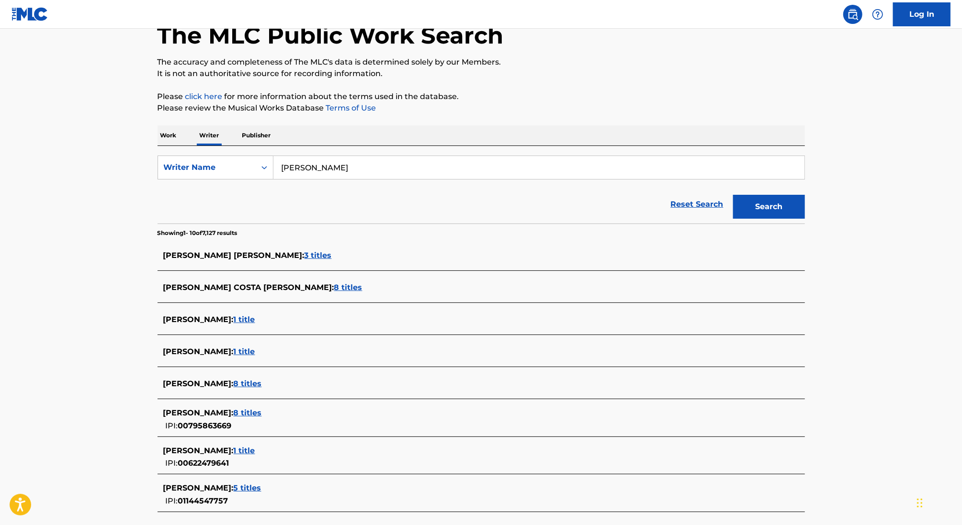
click at [334, 289] on span "8 titles" at bounding box center [348, 287] width 28 height 9
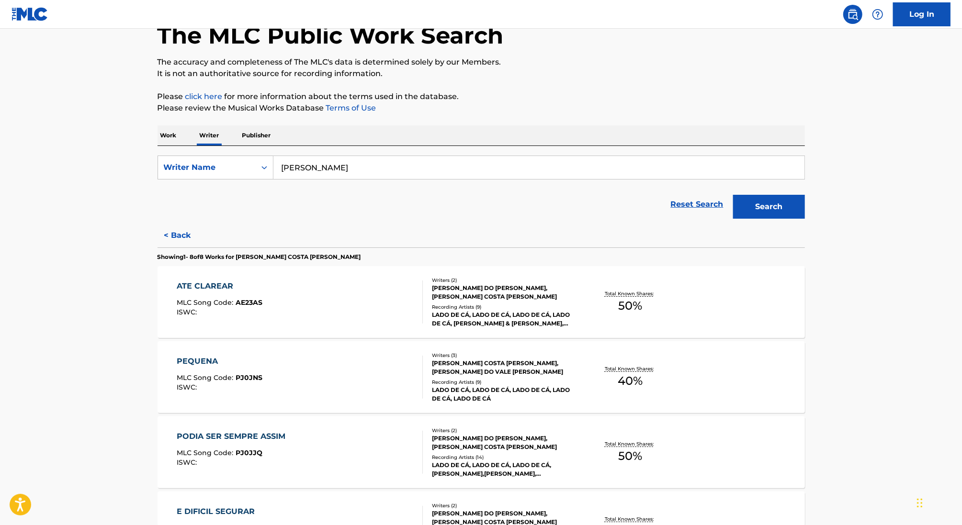
click at [326, 308] on div "ATE CLAREAR MLC Song Code : AE23AS ISWC :" at bounding box center [300, 302] width 246 height 43
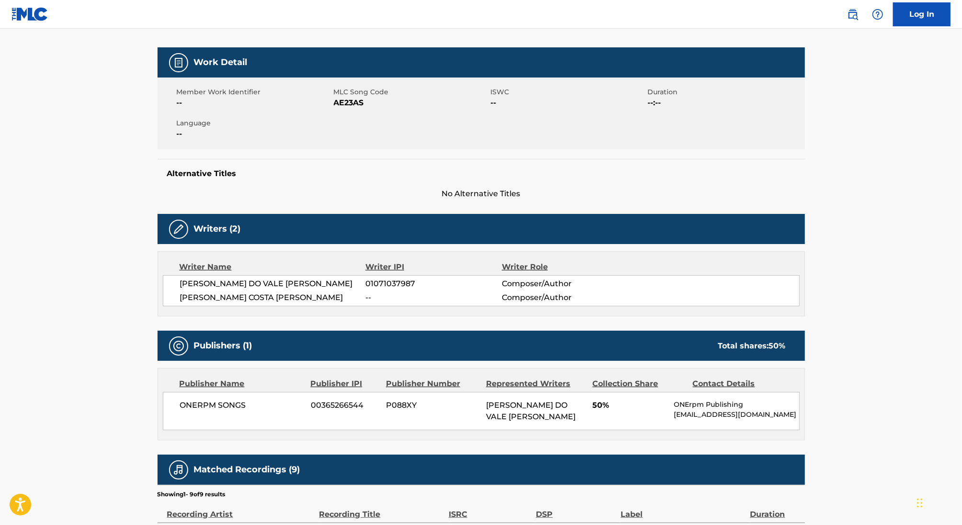
scroll to position [126, 0]
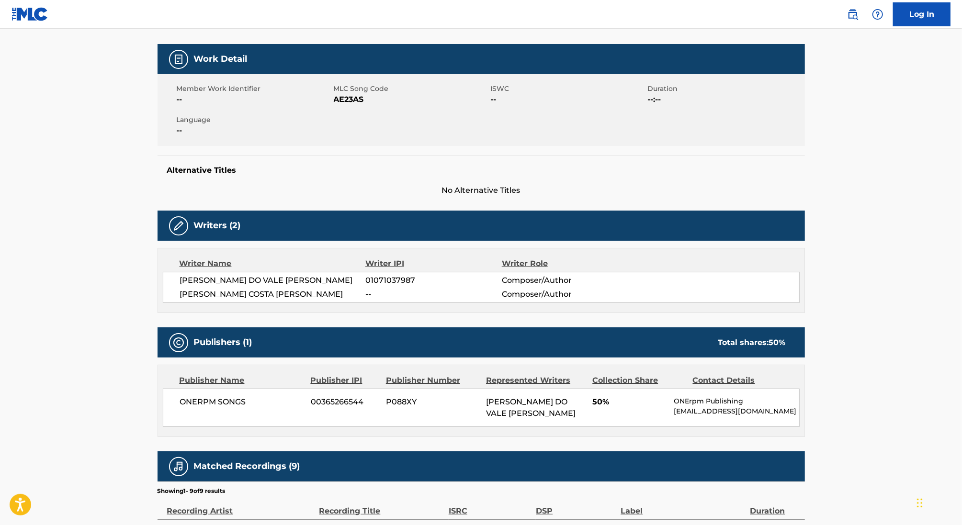
click at [371, 278] on span "01071037987" at bounding box center [433, 280] width 136 height 11
drag, startPoint x: 287, startPoint y: 278, endPoint x: 176, endPoint y: 278, distance: 110.6
click at [176, 278] on div "[PERSON_NAME] DO VALE [PERSON_NAME] 01071037987 Composer/Author [PERSON_NAME] C…" at bounding box center [481, 287] width 637 height 31
copy span "[PERSON_NAME] DO VALE [PERSON_NAME]"
drag, startPoint x: 370, startPoint y: 278, endPoint x: 519, endPoint y: 274, distance: 149.4
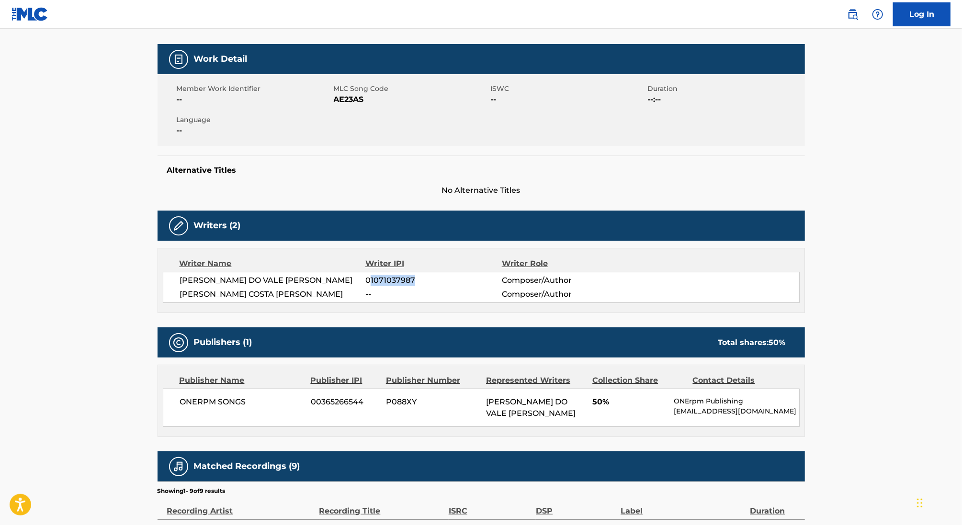
click at [517, 275] on div "[PERSON_NAME] DO VALE [PERSON_NAME] 01071037987 Composer/Author" at bounding box center [489, 280] width 619 height 11
click at [454, 282] on span "01071037987" at bounding box center [433, 280] width 136 height 11
drag, startPoint x: 370, startPoint y: 278, endPoint x: 429, endPoint y: 278, distance: 59.4
click at [429, 278] on span "01071037987" at bounding box center [433, 280] width 136 height 11
copy span "1071037987"
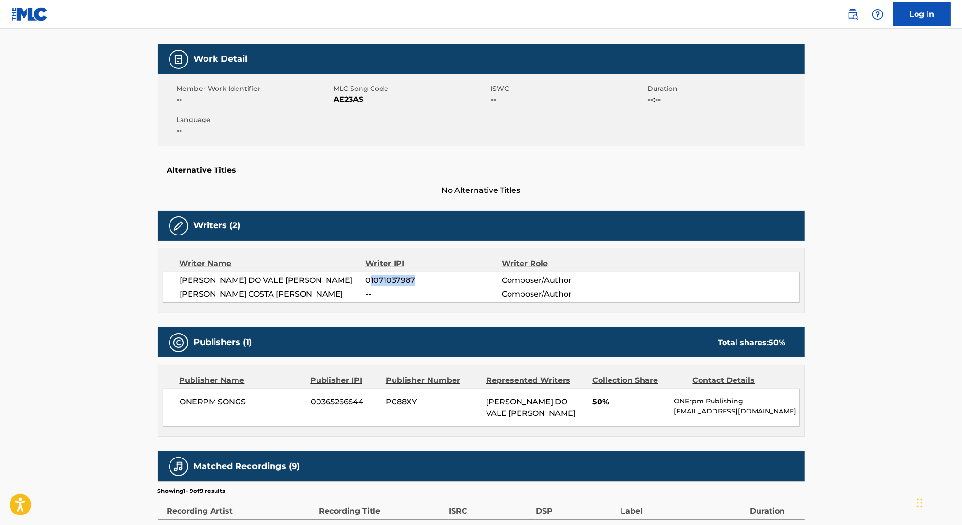
scroll to position [0, 0]
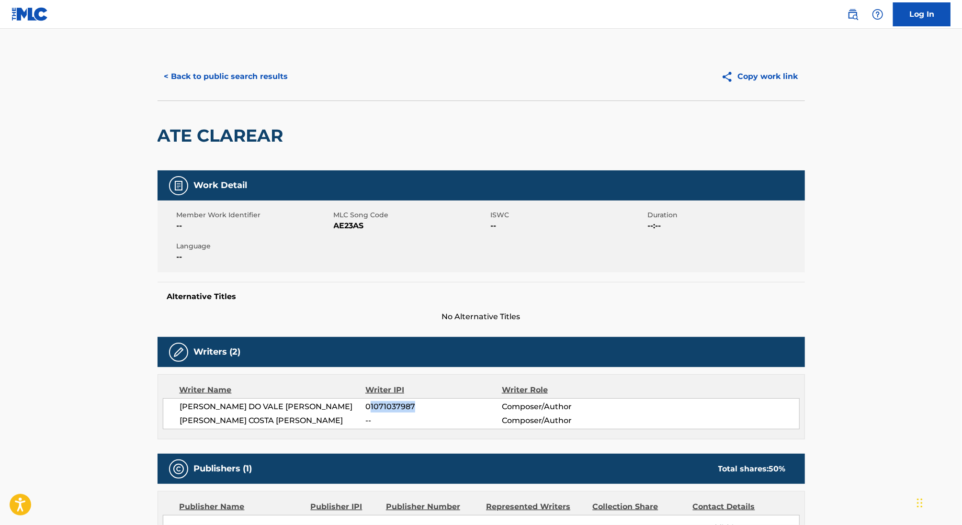
click at [236, 88] on button "< Back to public search results" at bounding box center [226, 77] width 137 height 24
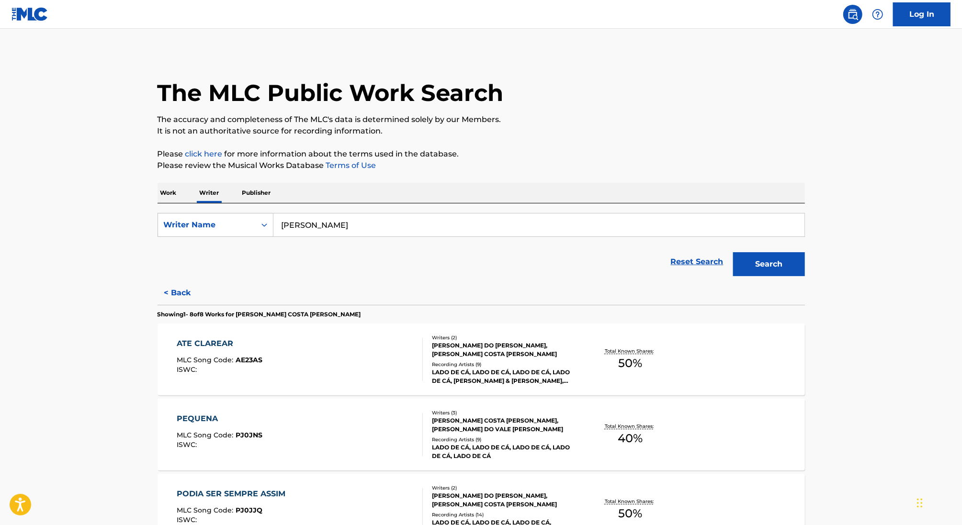
click at [175, 189] on p "Work" at bounding box center [169, 193] width 22 height 20
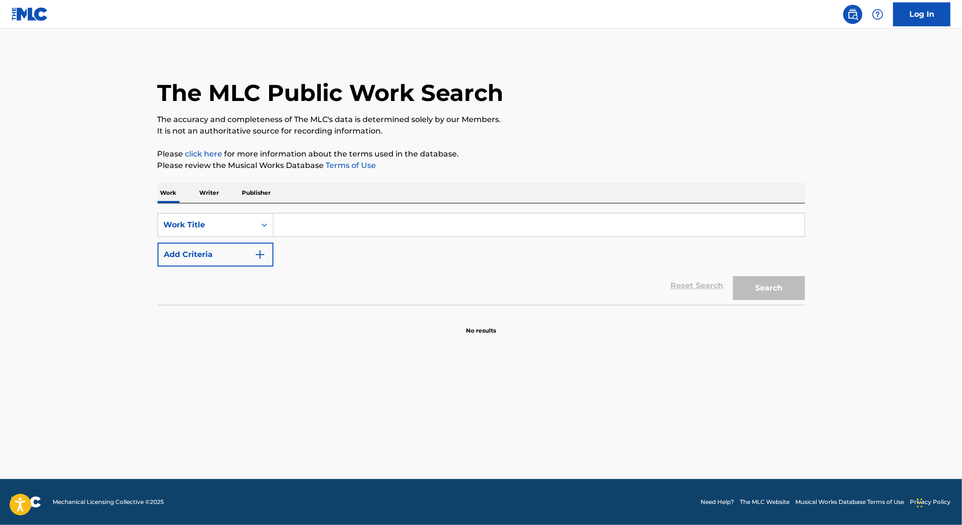
click at [305, 223] on input "Search Form" at bounding box center [538, 225] width 531 height 23
paste input "HOW BEAUTIFUL YOU ARE"
type input "HOW BEAUTIFUL YOU ARE"
click at [228, 248] on button "Add Criteria" at bounding box center [216, 255] width 116 height 24
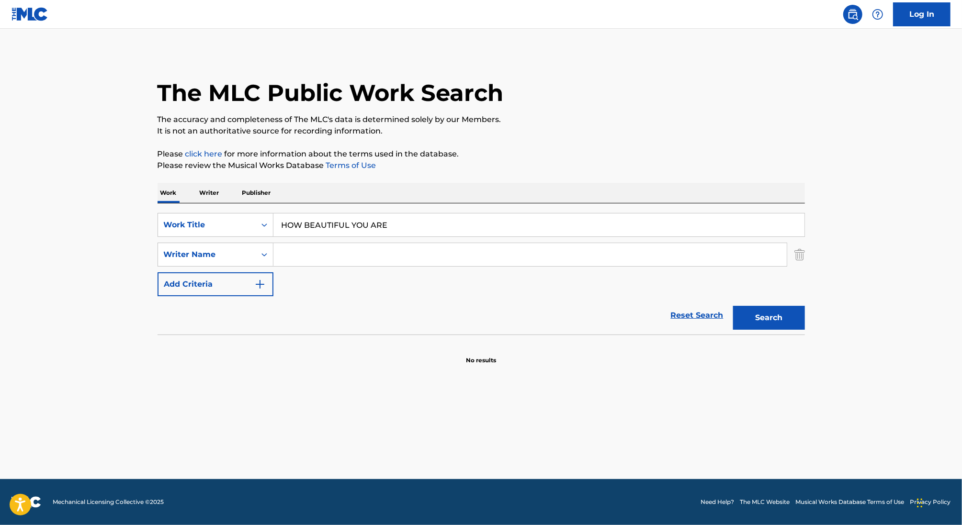
click at [316, 258] on input "Search Form" at bounding box center [529, 254] width 513 height 23
type input "ruby"
click at [733, 306] on button "Search" at bounding box center [769, 318] width 72 height 24
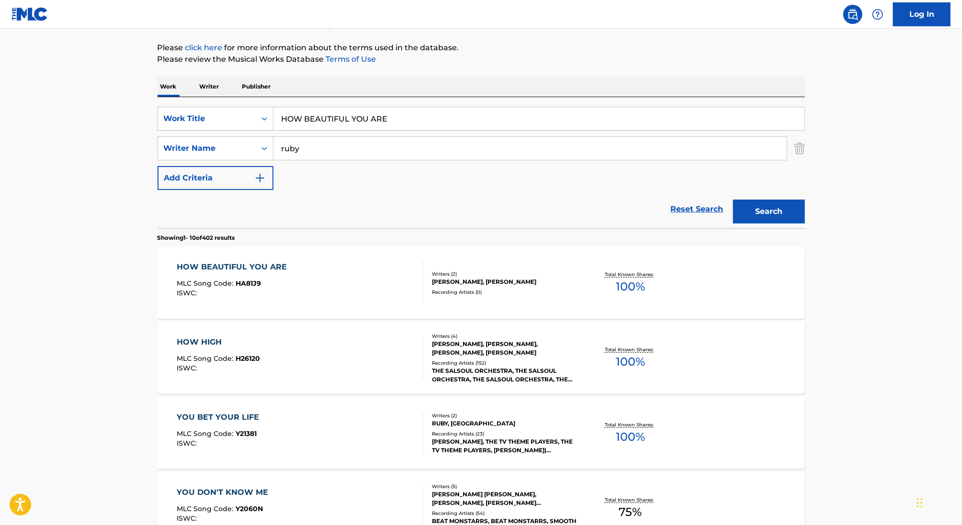
scroll to position [108, 0]
click at [368, 269] on div "HOW BEAUTIFUL YOU ARE MLC Song Code : HA81J9 ISWC :" at bounding box center [300, 281] width 246 height 43
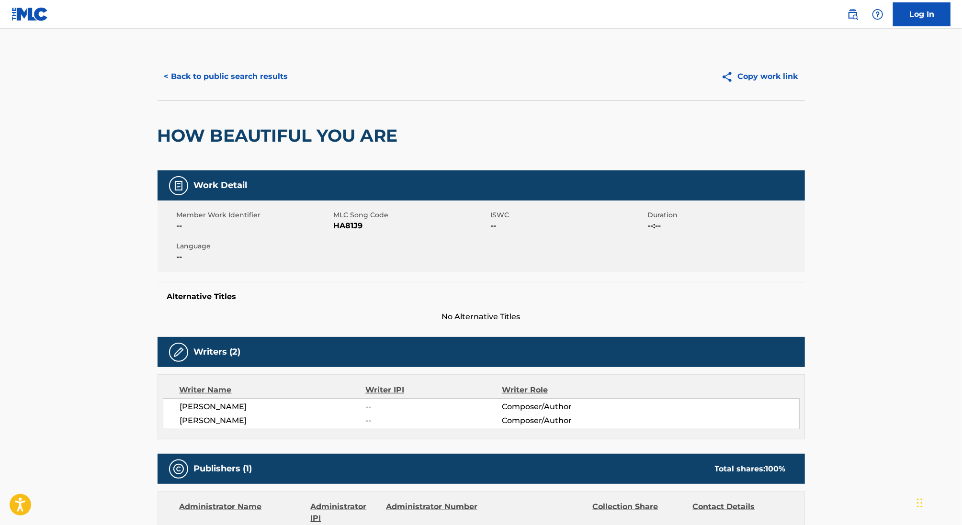
click at [252, 70] on button "< Back to public search results" at bounding box center [226, 77] width 137 height 24
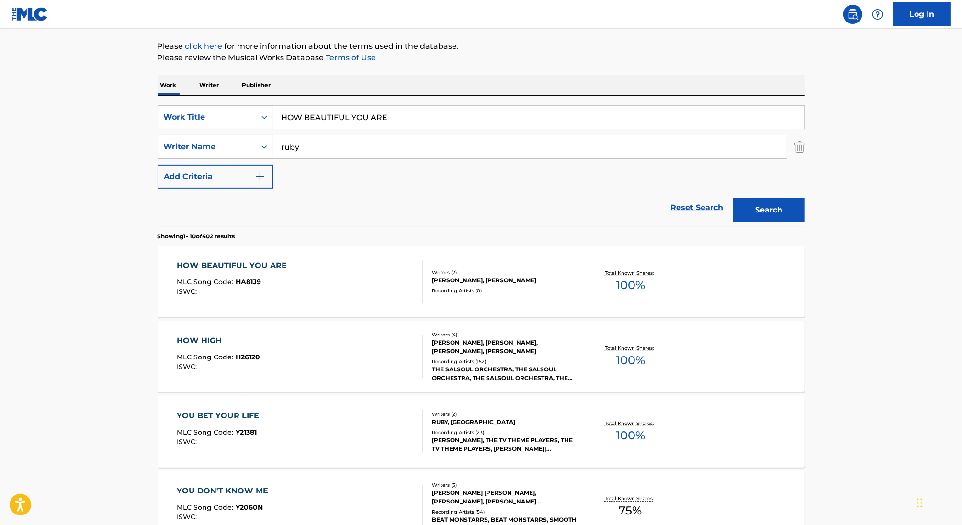
click at [307, 150] on input "ruby" at bounding box center [529, 146] width 513 height 23
click at [330, 169] on span "amanfu" at bounding box center [315, 168] width 31 height 9
type input "[PERSON_NAME]"
click at [733, 198] on button "Search" at bounding box center [769, 210] width 72 height 24
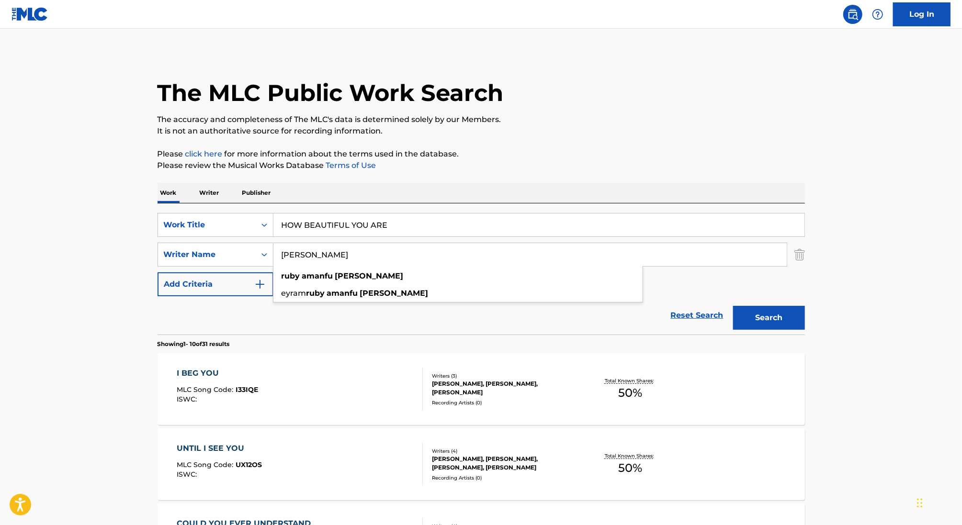
click at [218, 226] on div "Work Title" at bounding box center [207, 224] width 86 height 11
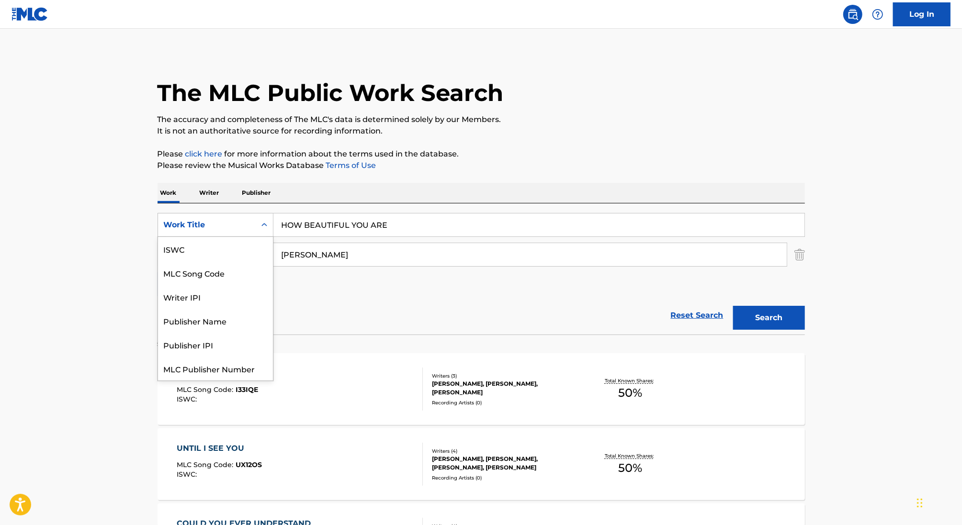
scroll to position [24, 0]
click at [218, 257] on div "MLC Song Code" at bounding box center [215, 249] width 115 height 24
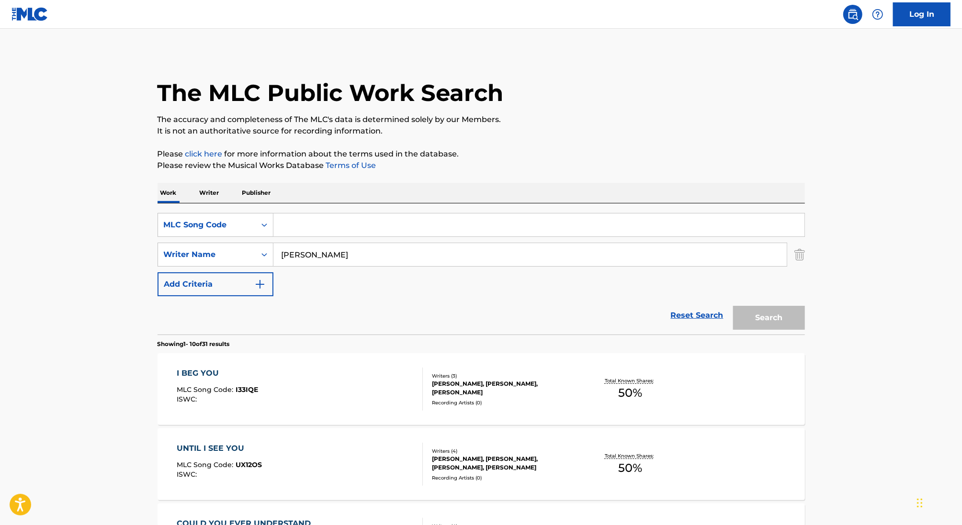
click at [798, 259] on img "Search Form" at bounding box center [799, 255] width 11 height 24
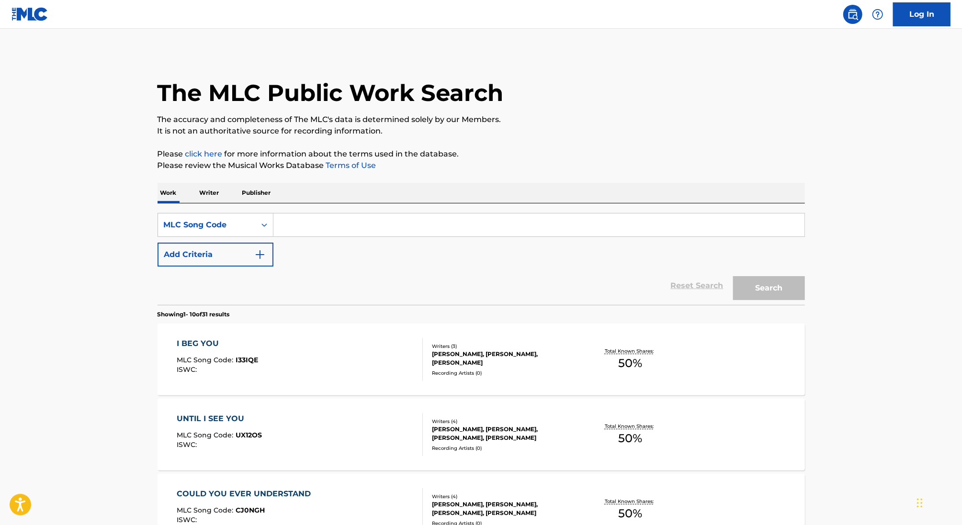
click at [482, 221] on input "Search Form" at bounding box center [538, 225] width 531 height 23
paste input "WB7ZYT"
type input "WB7ZYT"
click at [733, 276] on button "Search" at bounding box center [769, 288] width 72 height 24
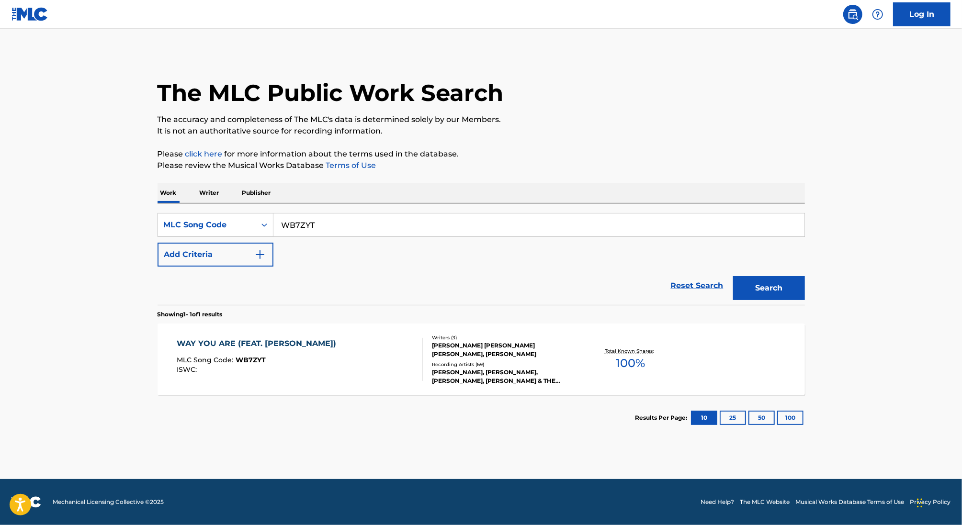
click at [376, 363] on div "WAY YOU ARE (FEAT. [PERSON_NAME]) MLC Song Code : WB7ZYT ISWC :" at bounding box center [300, 359] width 246 height 43
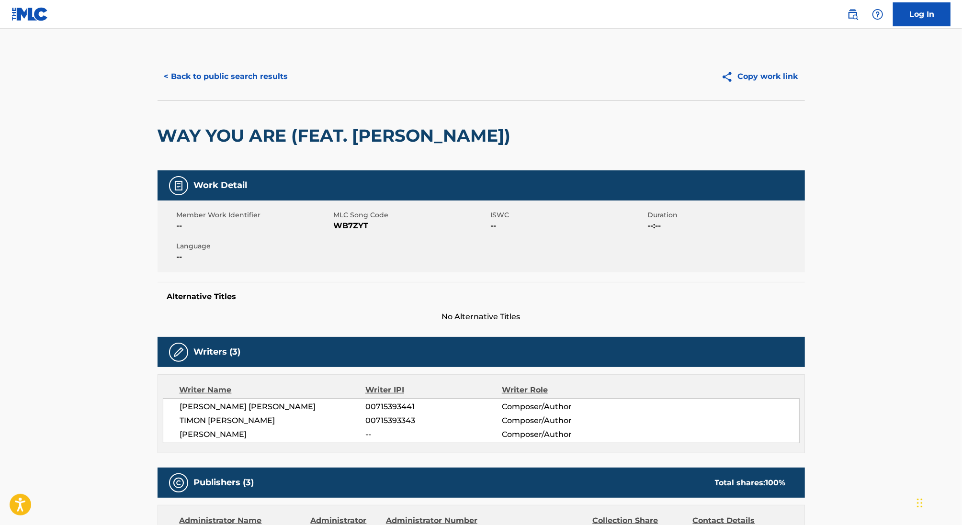
click at [233, 83] on button "< Back to public search results" at bounding box center [226, 77] width 137 height 24
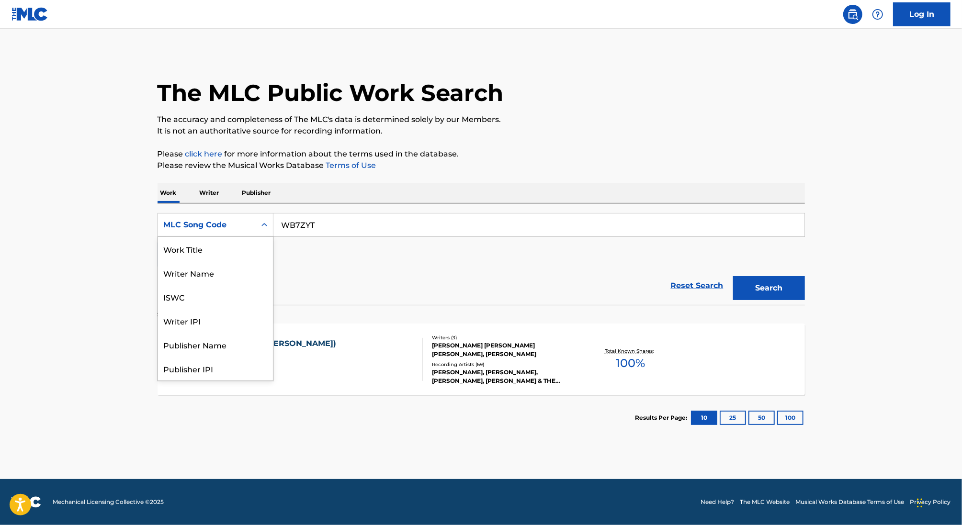
click at [181, 216] on div "MLC Song Code" at bounding box center [207, 225] width 98 height 18
click at [193, 246] on div "Work Title" at bounding box center [215, 249] width 115 height 24
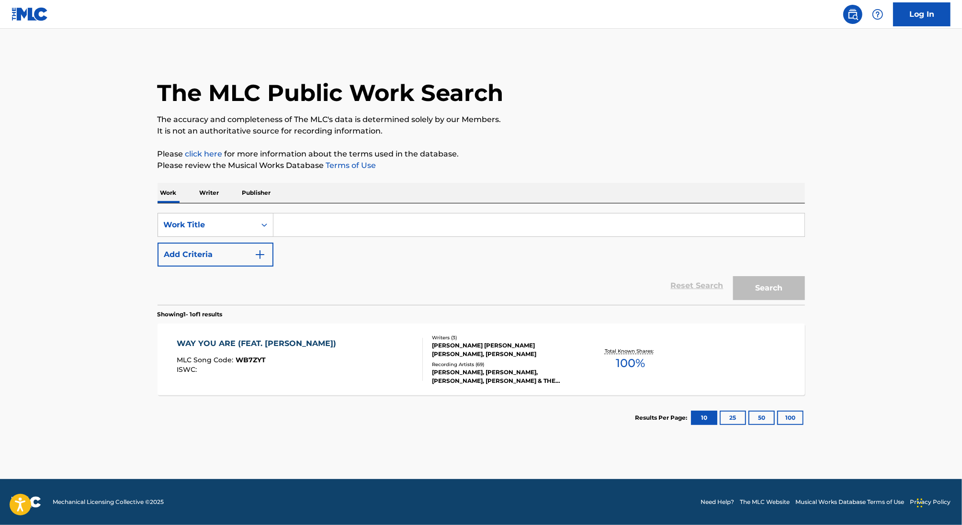
click at [195, 255] on button "Add Criteria" at bounding box center [216, 255] width 116 height 24
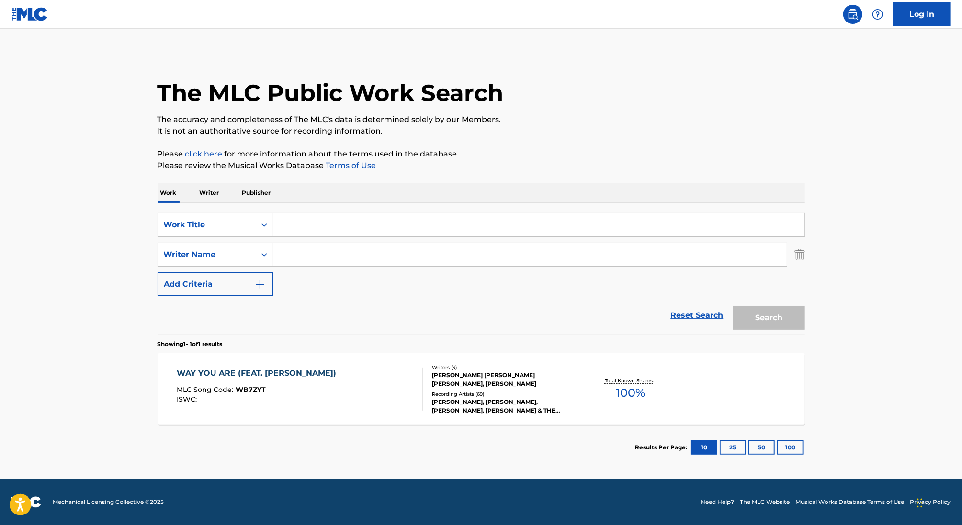
click at [308, 220] on input "Search Form" at bounding box center [538, 225] width 531 height 23
paste input "Your Mrs"
type input "Your Mrs"
click at [310, 253] on input "Search Form" at bounding box center [529, 254] width 513 height 23
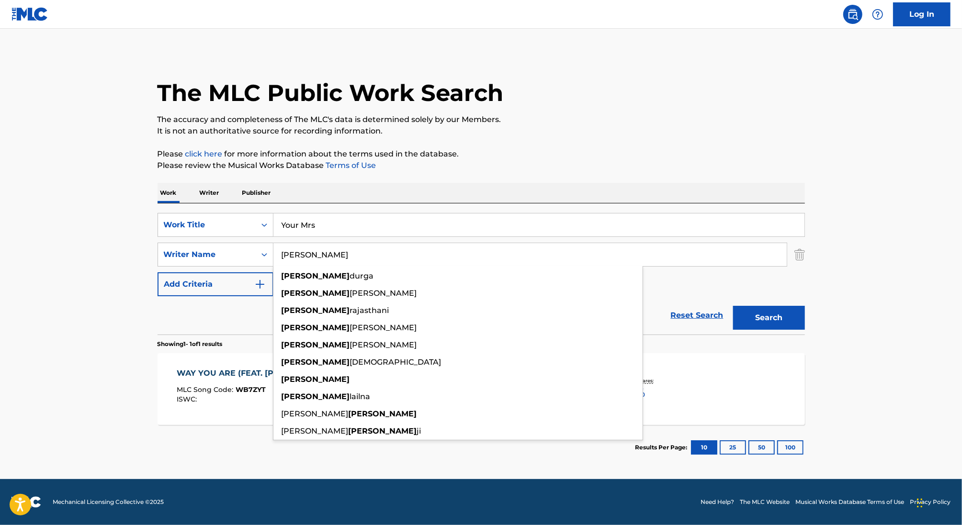
type input "[PERSON_NAME]"
click at [733, 306] on button "Search" at bounding box center [769, 318] width 72 height 24
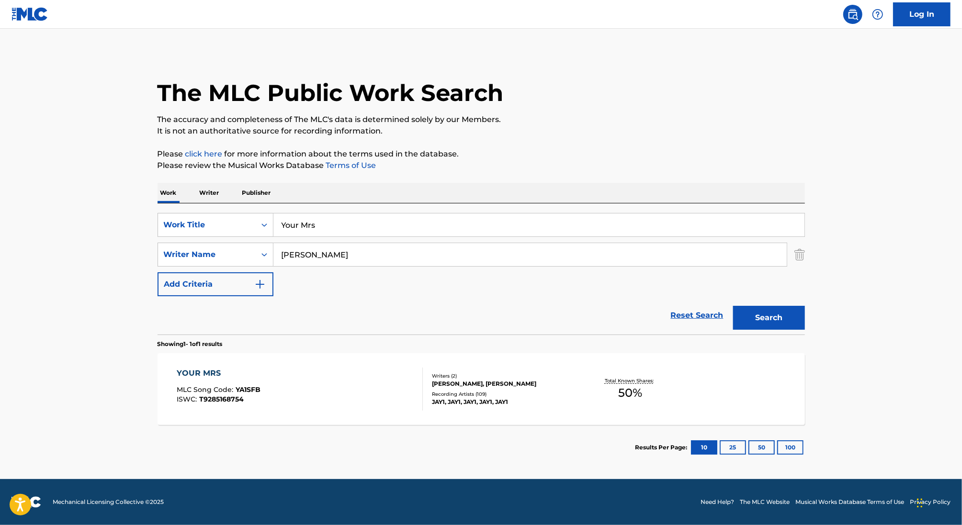
click at [368, 393] on div "YOUR MRS MLC Song Code : YA1SFB ISWC : T9285168754" at bounding box center [300, 389] width 246 height 43
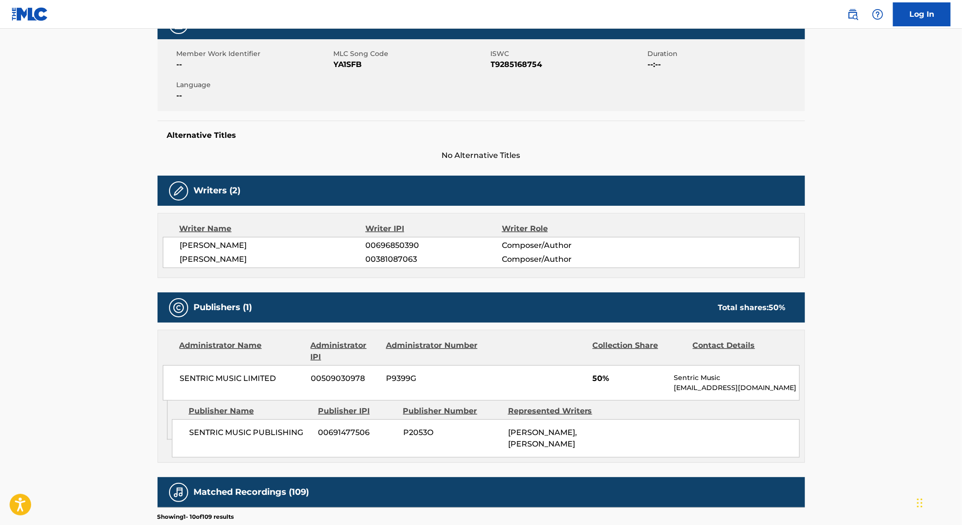
scroll to position [167, 0]
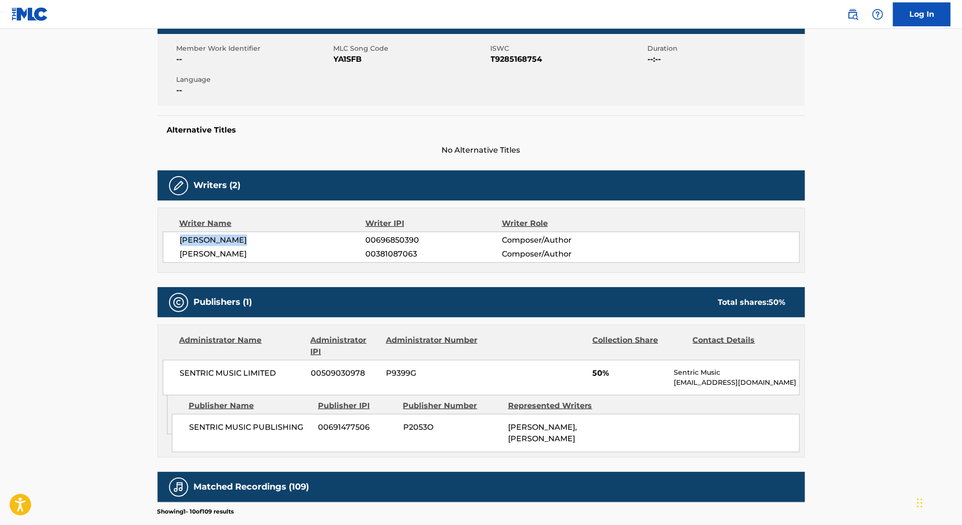
drag, startPoint x: 234, startPoint y: 240, endPoint x: 167, endPoint y: 240, distance: 67.0
click at [167, 240] on div "[PERSON_NAME] 00696850390 Composer/Author [PERSON_NAME] JUAMI 00381087063 Compo…" at bounding box center [481, 247] width 637 height 31
copy span "[PERSON_NAME]"
drag, startPoint x: 377, startPoint y: 238, endPoint x: 447, endPoint y: 238, distance: 70.4
click at [447, 238] on span "00696850390" at bounding box center [433, 240] width 136 height 11
